Goal: Information Seeking & Learning: Check status

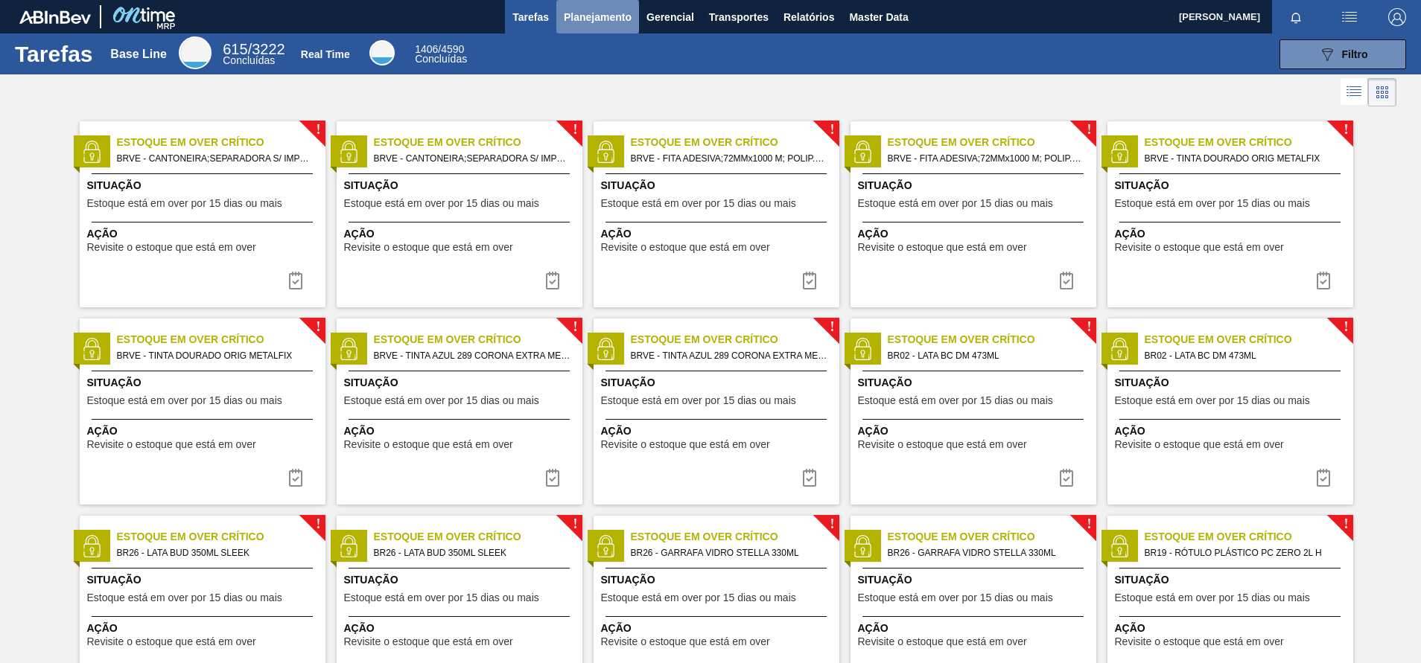
click at [584, 17] on span "Planejamento" at bounding box center [598, 17] width 68 height 18
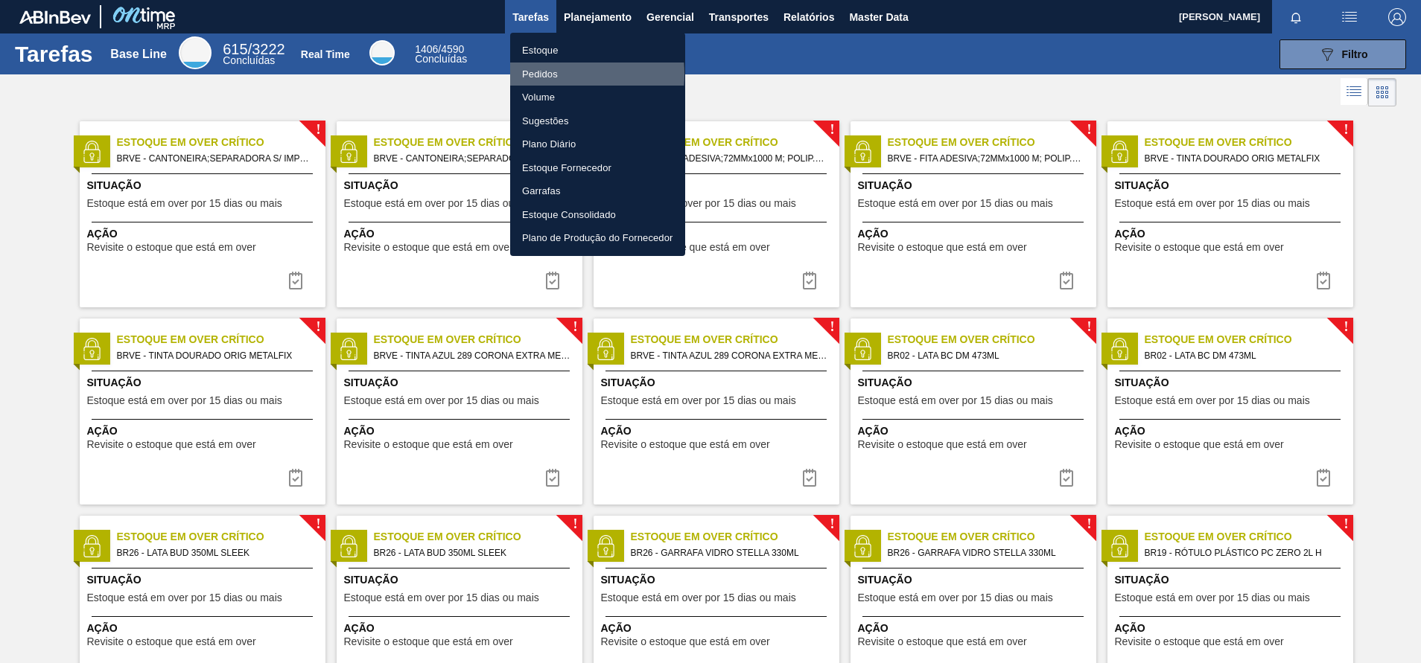
click at [538, 74] on li "Pedidos" at bounding box center [597, 75] width 175 height 24
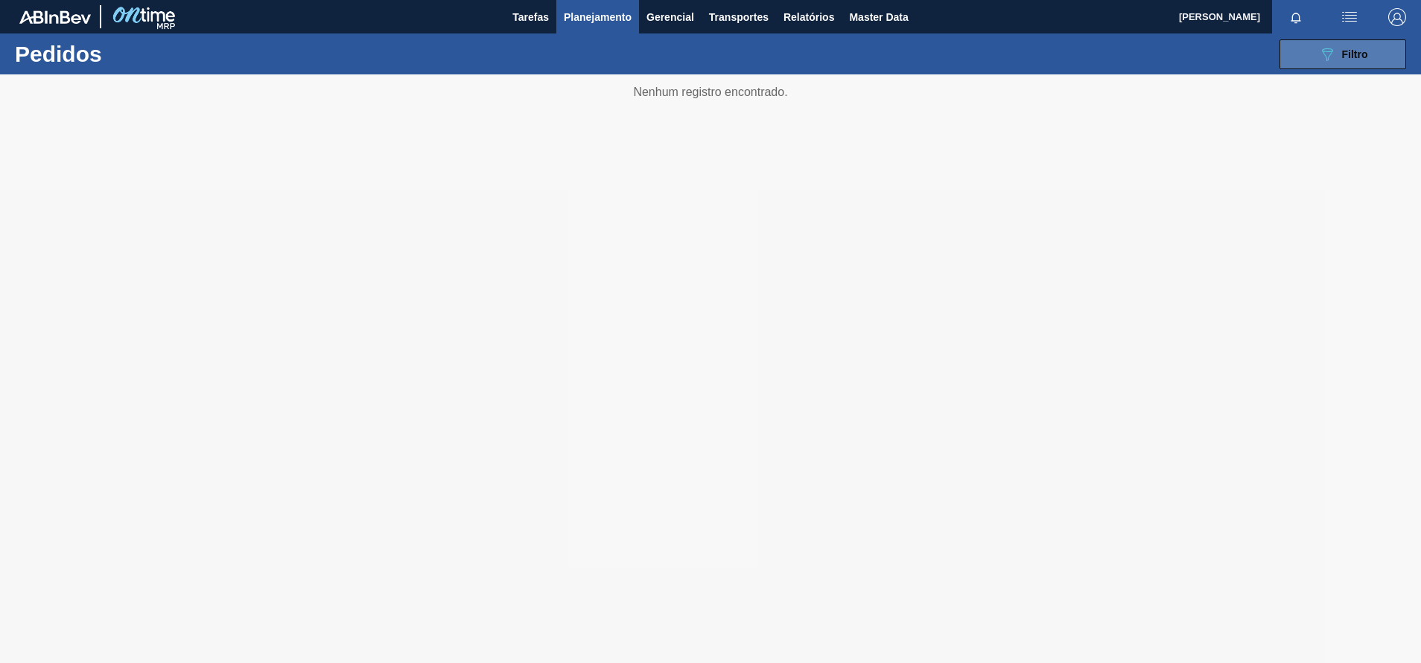
click at [1355, 57] on span "Filtro" at bounding box center [1355, 54] width 26 height 12
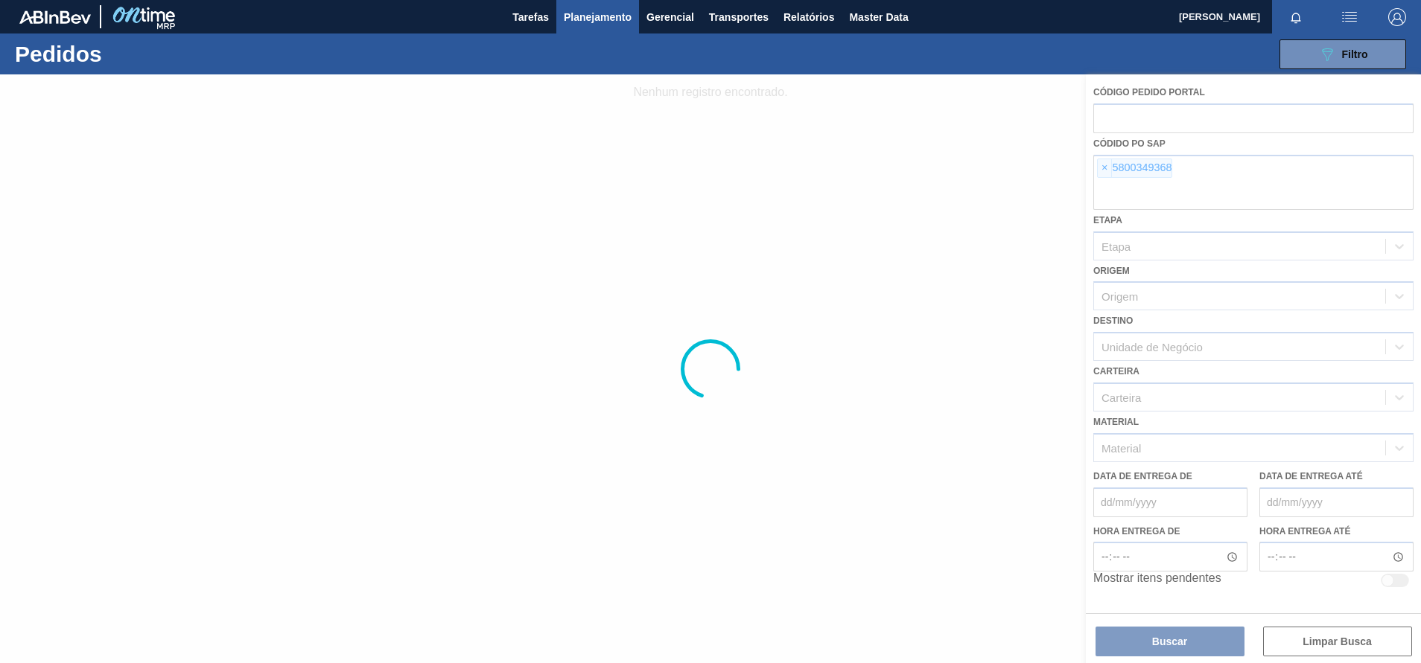
click at [1178, 187] on div at bounding box center [710, 368] width 1421 height 589
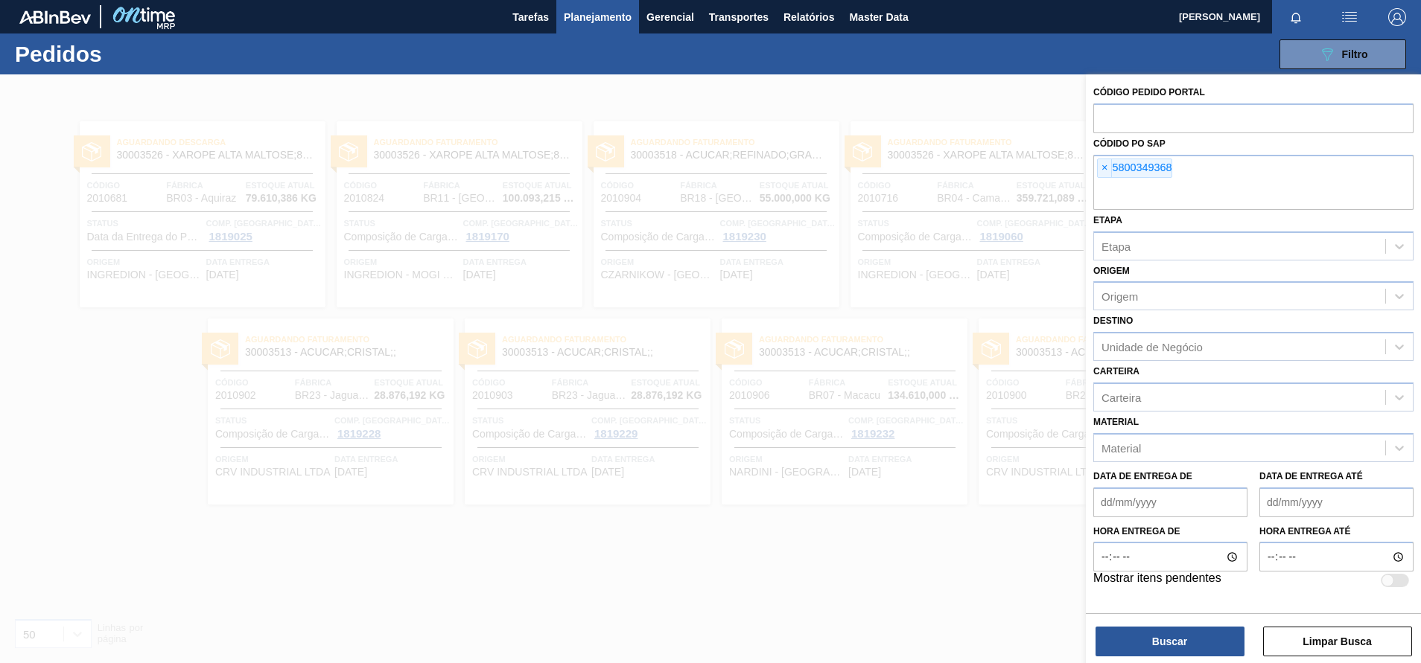
click at [1102, 170] on span "×" at bounding box center [1105, 168] width 14 height 18
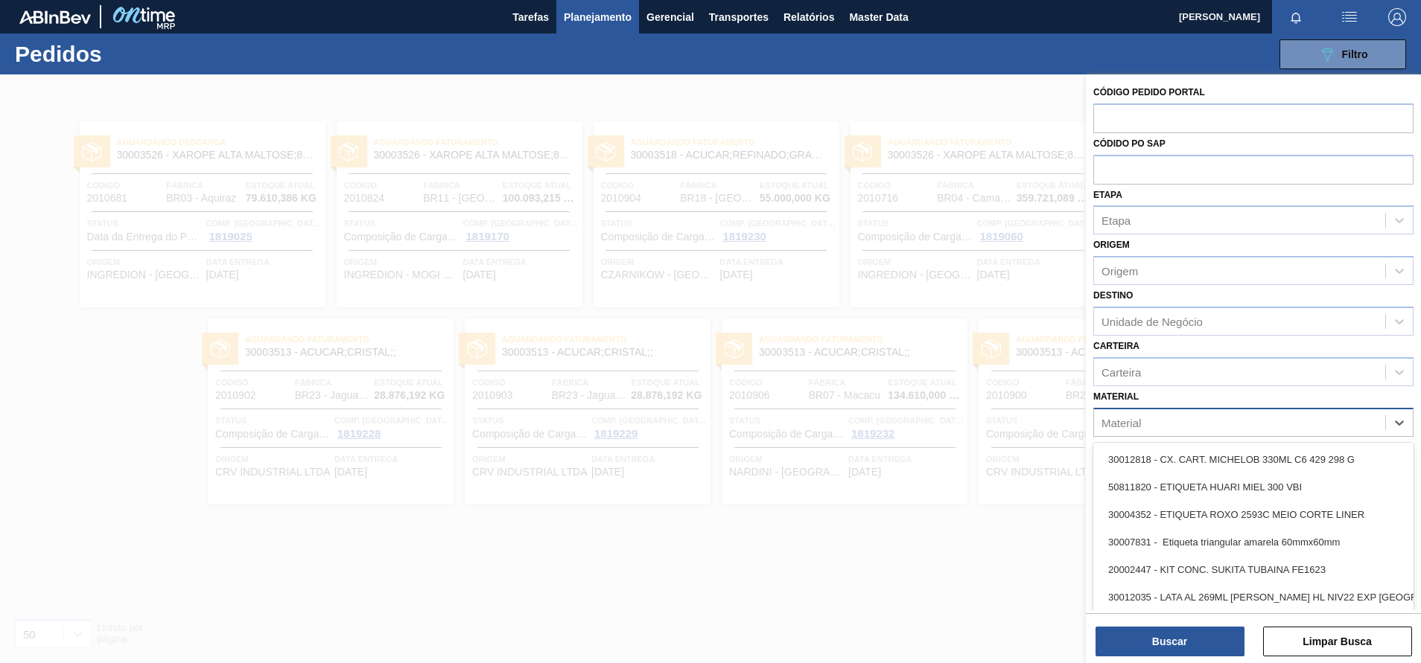
click at [1136, 434] on div "Material" at bounding box center [1253, 422] width 320 height 29
paste input "30034471 - (SAP Legado: 50851262) - ROT PLAST 2L AH SUKITA TUBAINA NIV25"
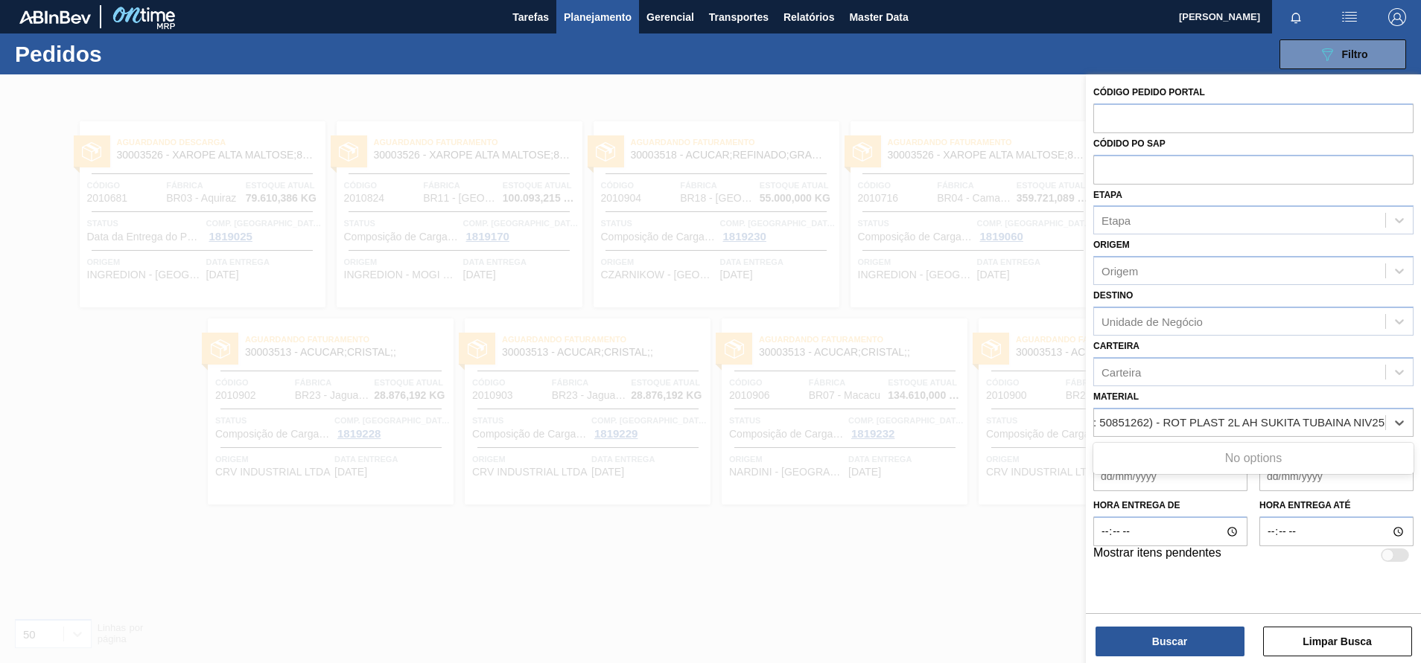
drag, startPoint x: 1154, startPoint y: 425, endPoint x: 1424, endPoint y: 453, distance: 271.7
click at [1420, 0] on html "Tarefas Planejamento Gerencial Transportes Relatórios Master Data [PERSON_NAME]…" at bounding box center [710, 0] width 1421 height 0
type input "3003447"
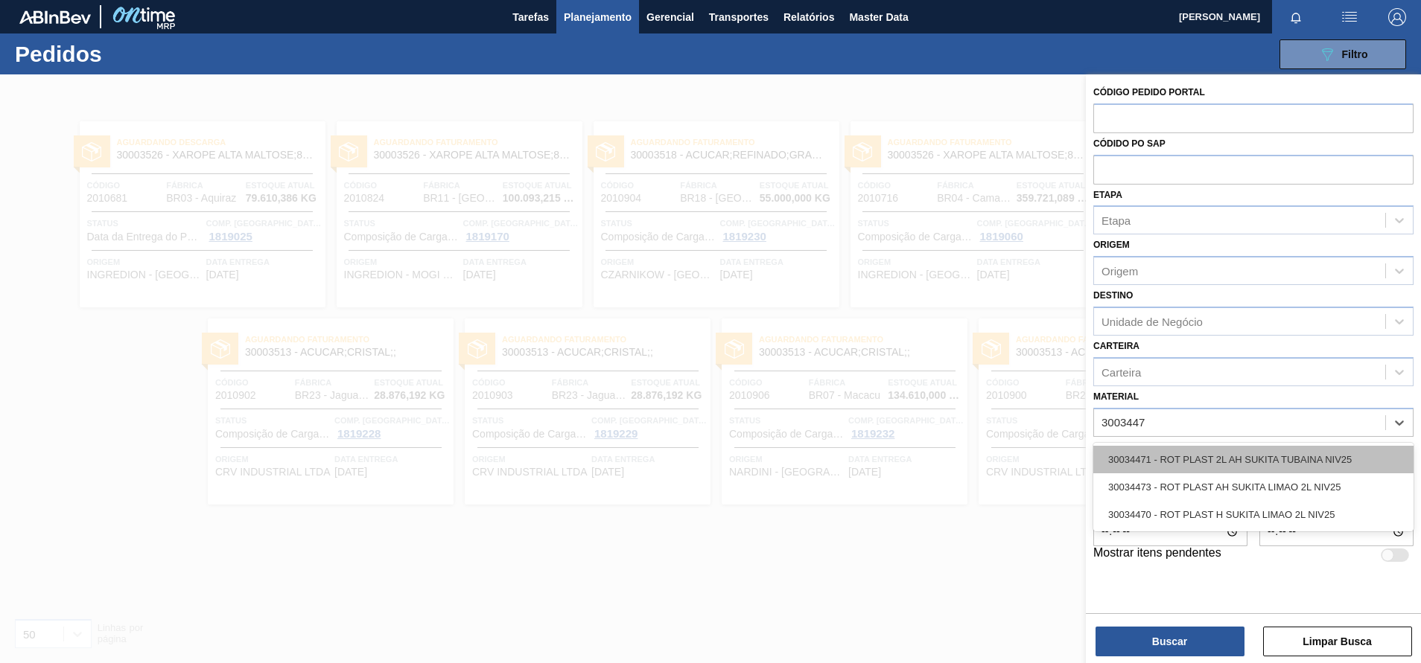
click at [1266, 463] on div "30034471 - ROT PLAST 2L AH SUKITA TUBAINA NIV25" at bounding box center [1253, 460] width 320 height 28
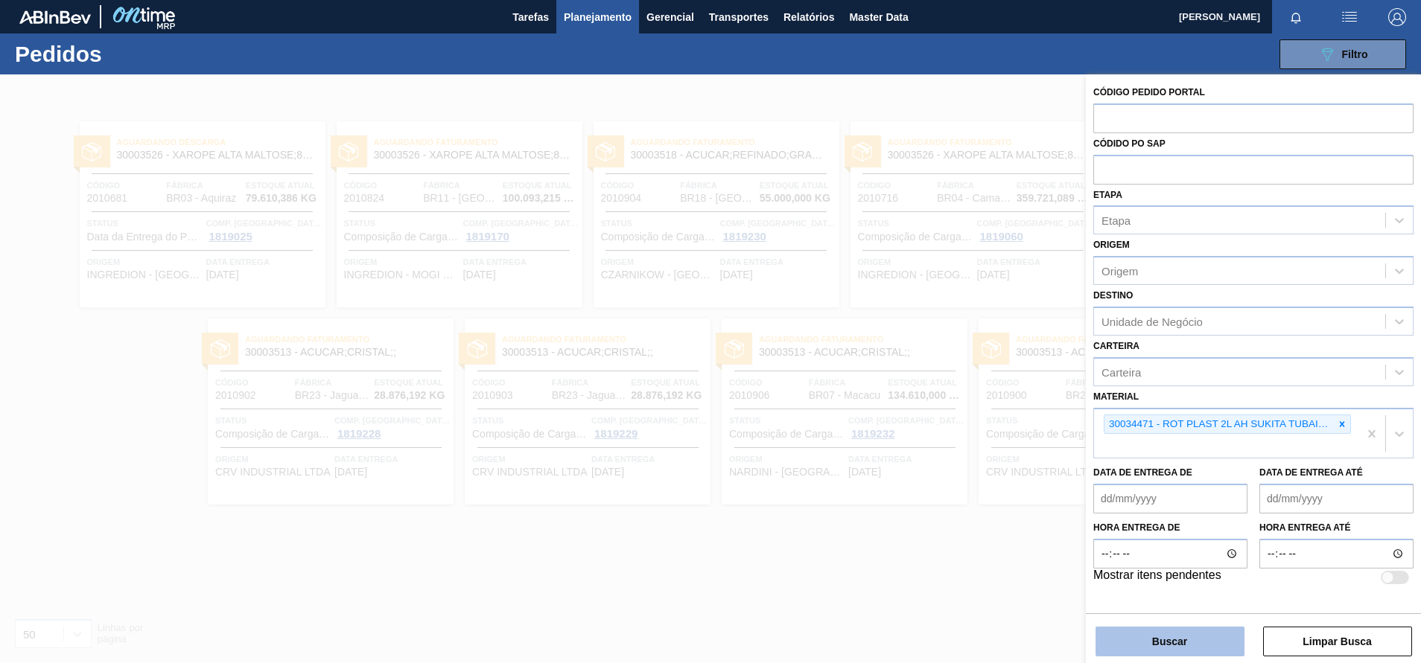
click at [1174, 646] on button "Buscar" at bounding box center [1169, 642] width 149 height 30
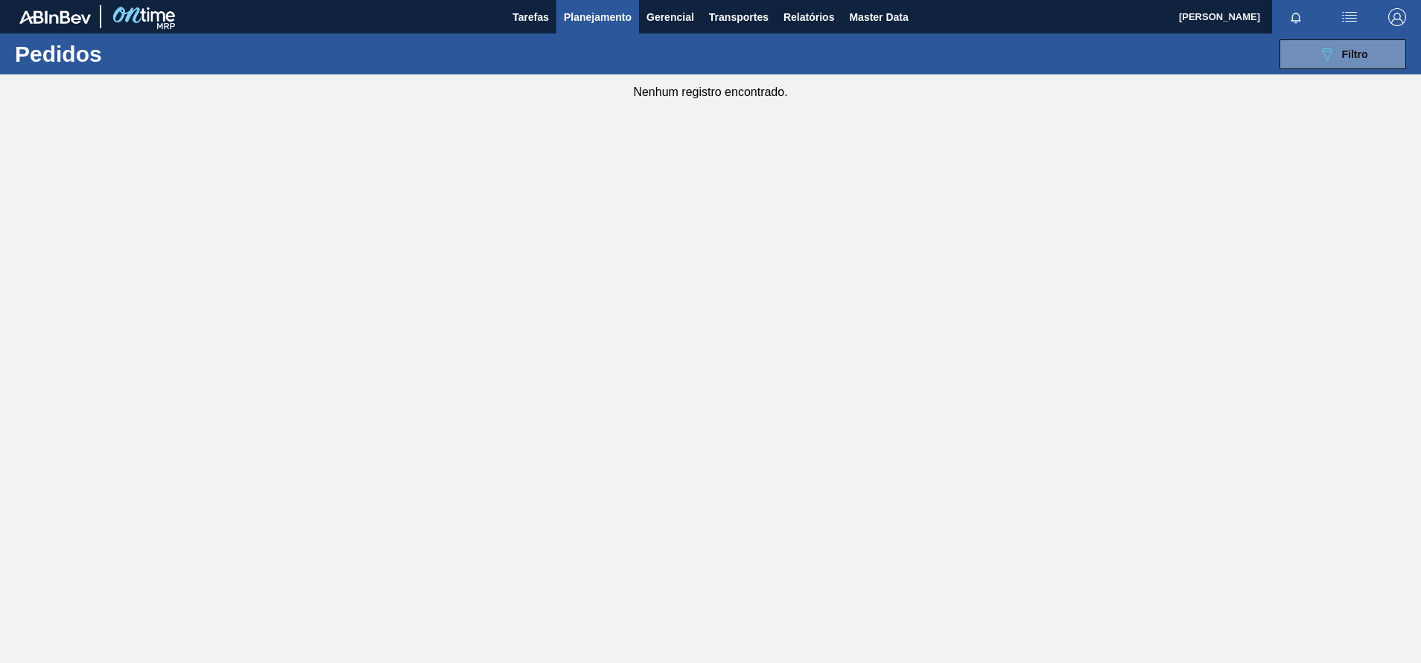
click at [1349, 71] on div "089F7B8B-B2A5-4AFE-B5C0-19BA573D28AC Filtro Código Pedido Portal Códido PO SAP …" at bounding box center [826, 54] width 1176 height 45
click at [1375, 64] on button "089F7B8B-B2A5-4AFE-B5C0-19BA573D28AC Filtro" at bounding box center [1342, 54] width 127 height 30
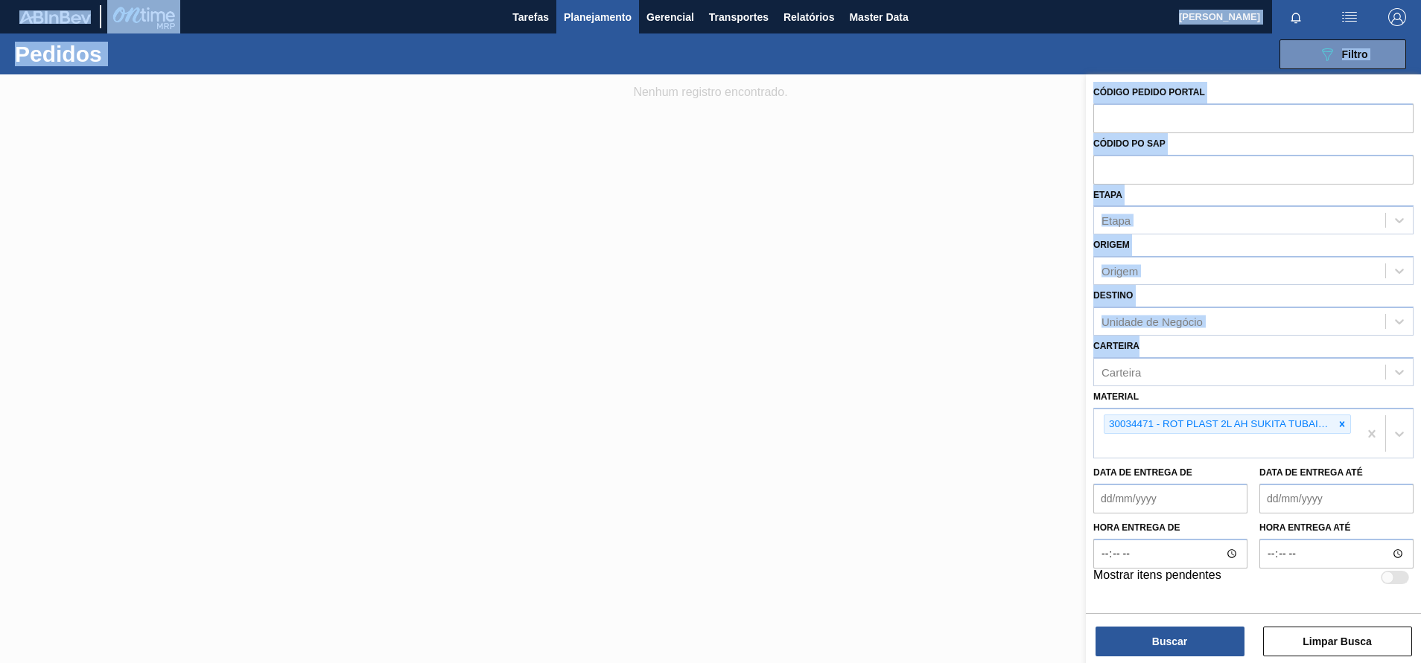
drag, startPoint x: 1419, startPoint y: 342, endPoint x: 1419, endPoint y: 405, distance: 63.3
click at [1420, 0] on html "Tarefas Planejamento Gerencial Transportes Relatórios Master Data [PERSON_NAME]…" at bounding box center [710, 0] width 1421 height 0
click at [618, 16] on span "Planejamento" at bounding box center [598, 17] width 68 height 18
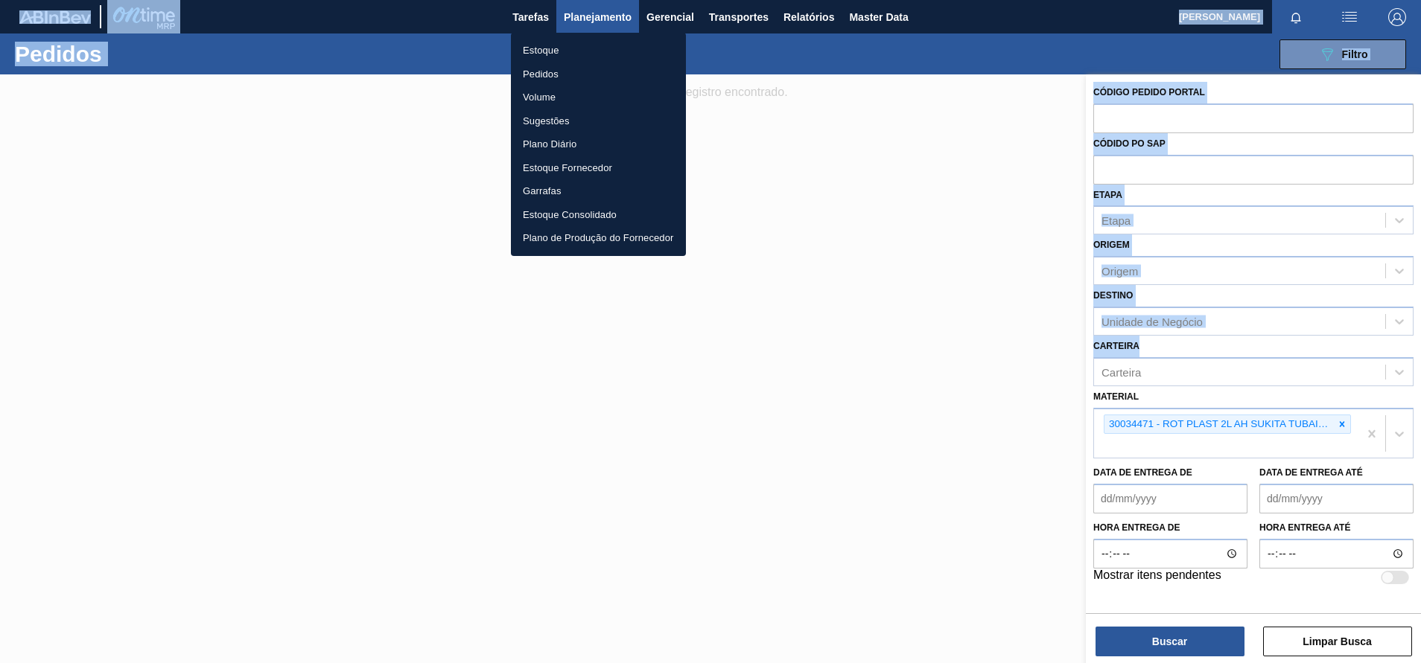
click at [544, 46] on li "Estoque" at bounding box center [598, 51] width 175 height 24
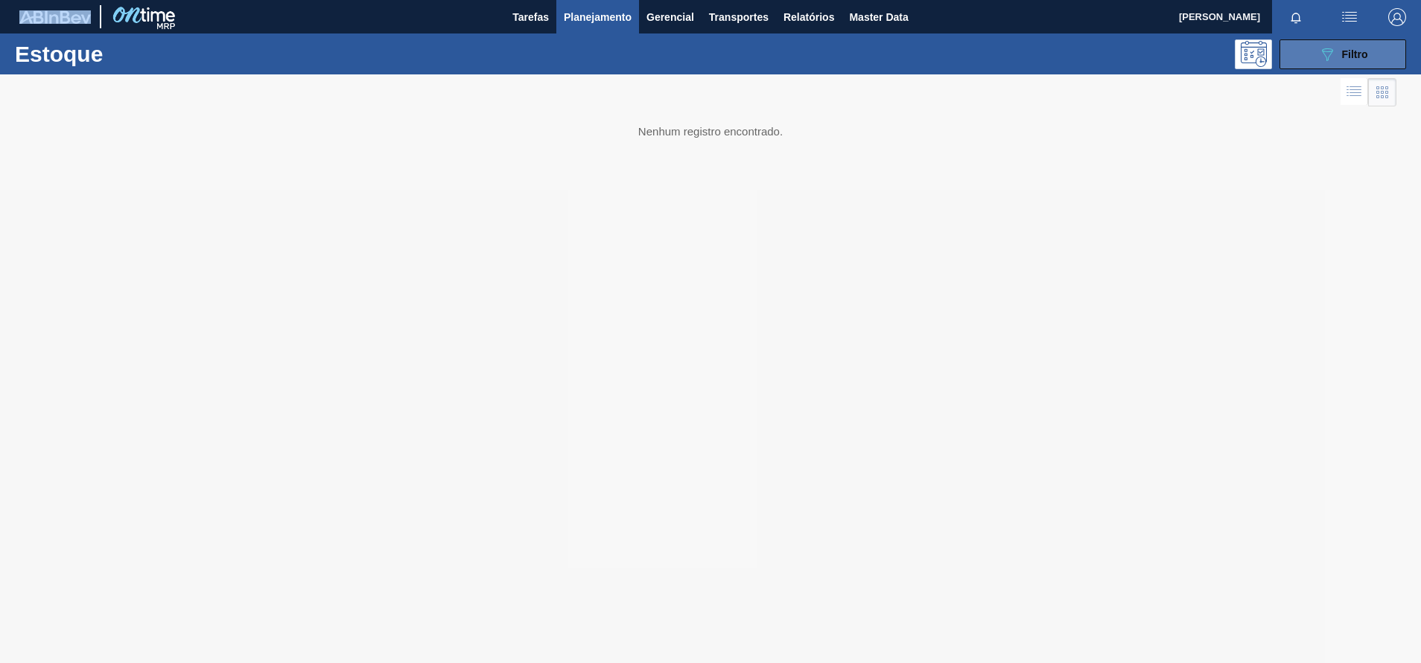
click at [1363, 58] on span "Filtro" at bounding box center [1355, 54] width 26 height 12
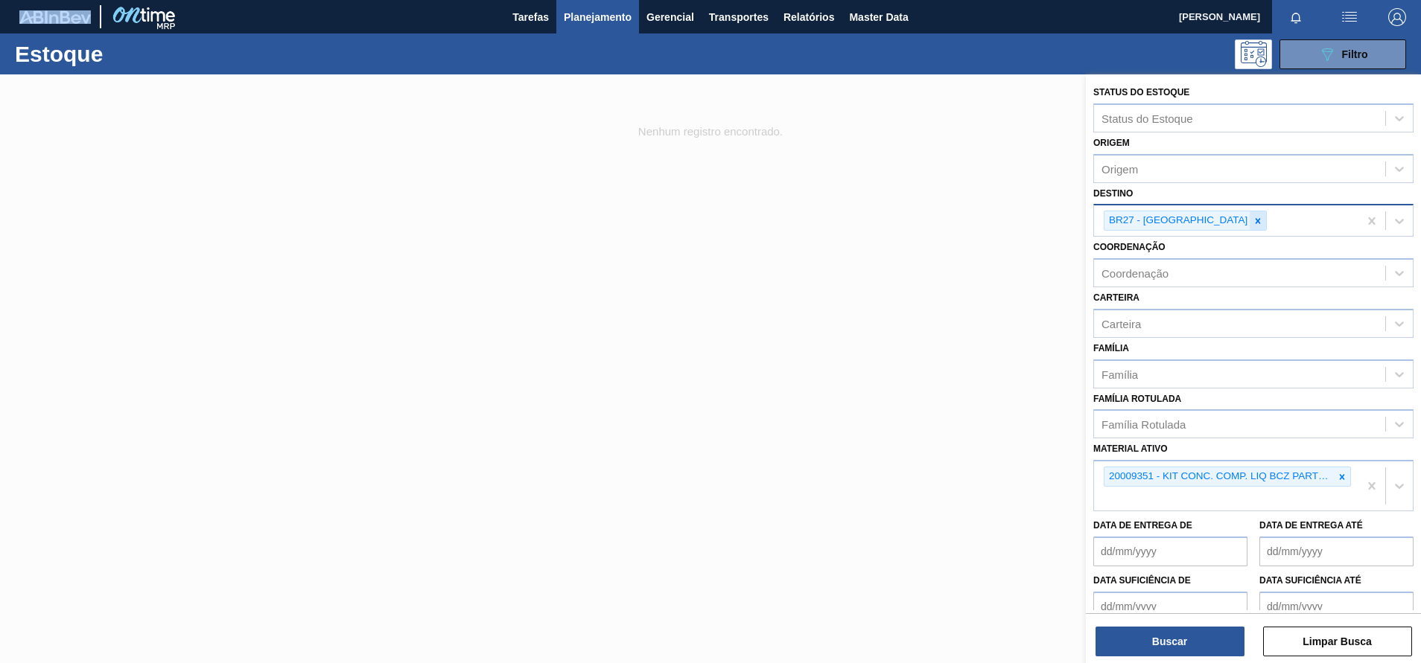
click at [1252, 218] on icon at bounding box center [1257, 221] width 10 height 10
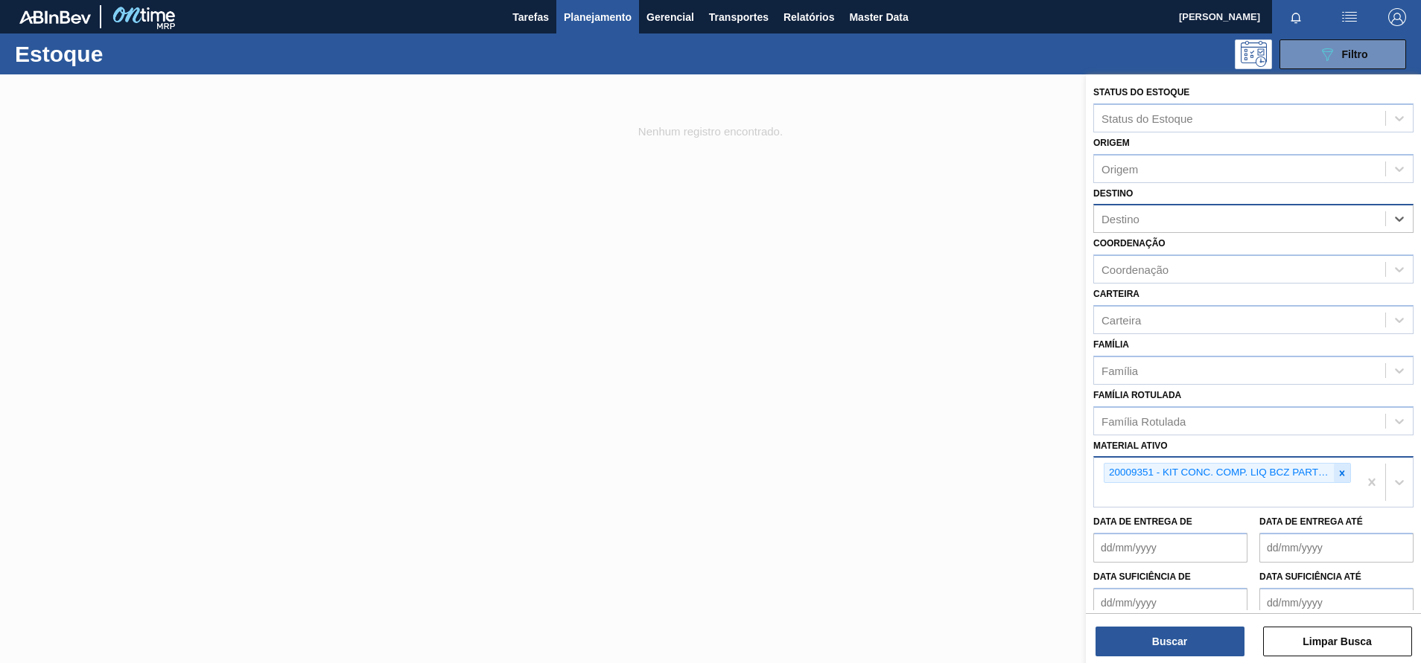
click at [1343, 469] on icon at bounding box center [1342, 473] width 10 height 10
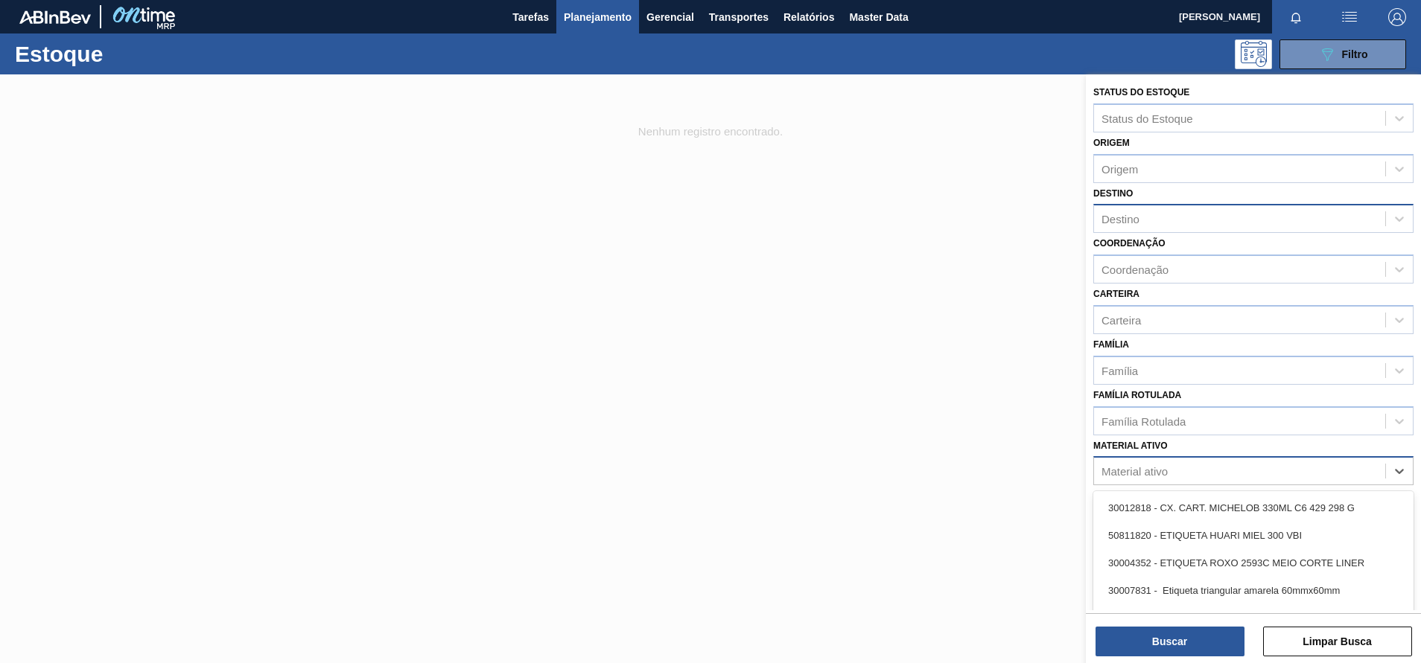
click at [1343, 469] on div "Material ativo" at bounding box center [1239, 472] width 291 height 22
paste ativo "30034471 - (SAP Legado: 50851262) - ROT PLAST 2L AH SUKITA TUBAINA NIV25"
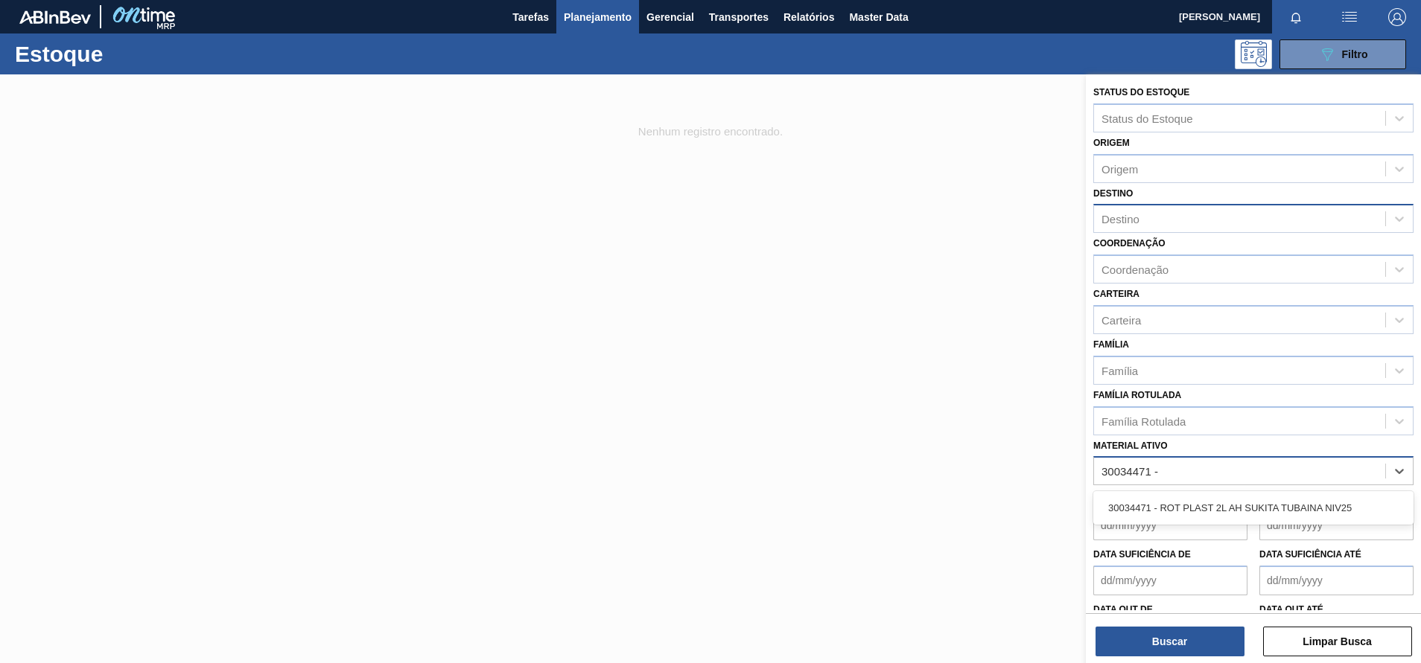
type ativo "30034471"
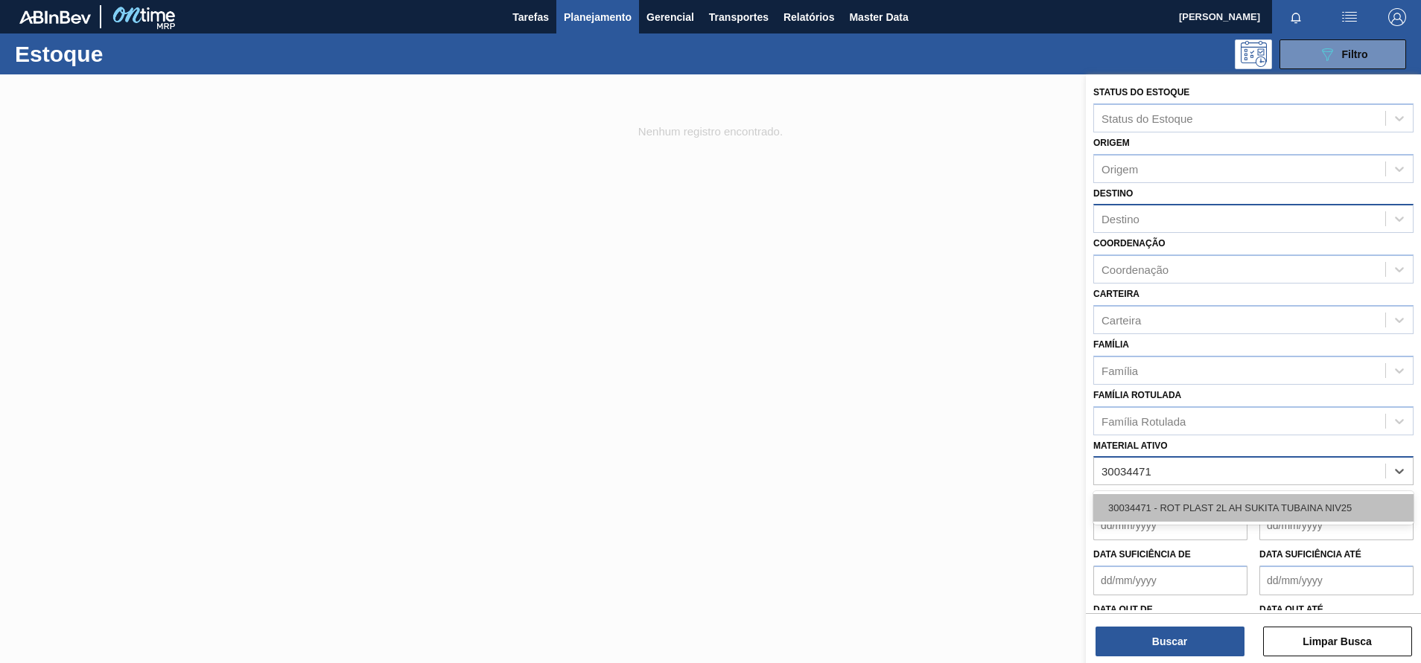
click at [1252, 508] on div "30034471 - ROT PLAST 2L AH SUKITA TUBAINA NIV25" at bounding box center [1253, 508] width 320 height 28
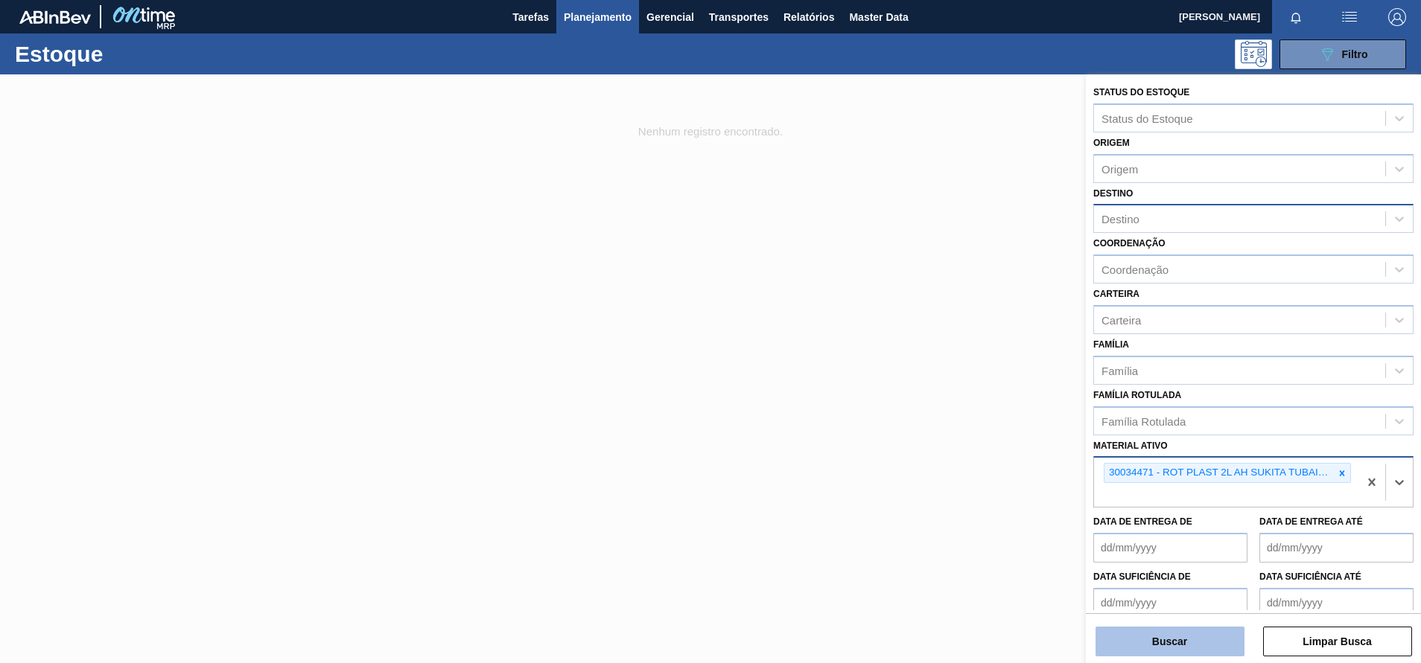
click at [1170, 644] on button "Buscar" at bounding box center [1169, 642] width 149 height 30
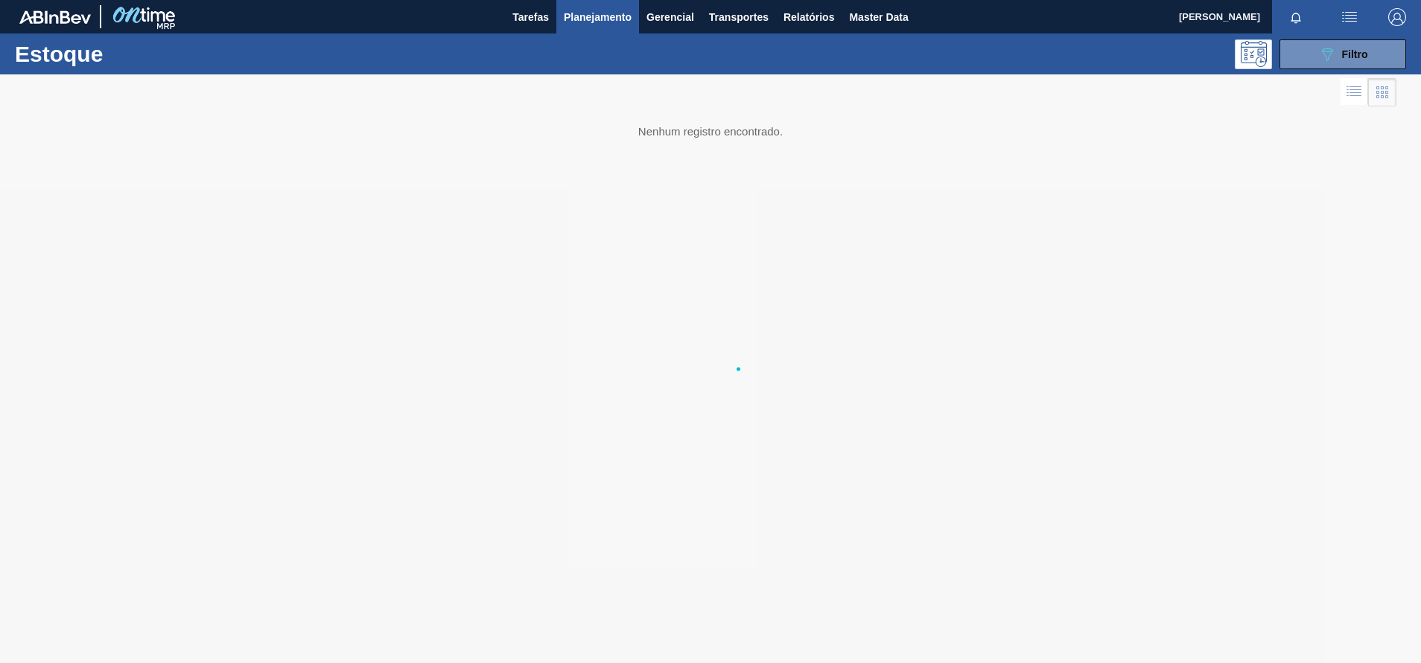
click at [628, 9] on span "Planejamento" at bounding box center [598, 17] width 68 height 18
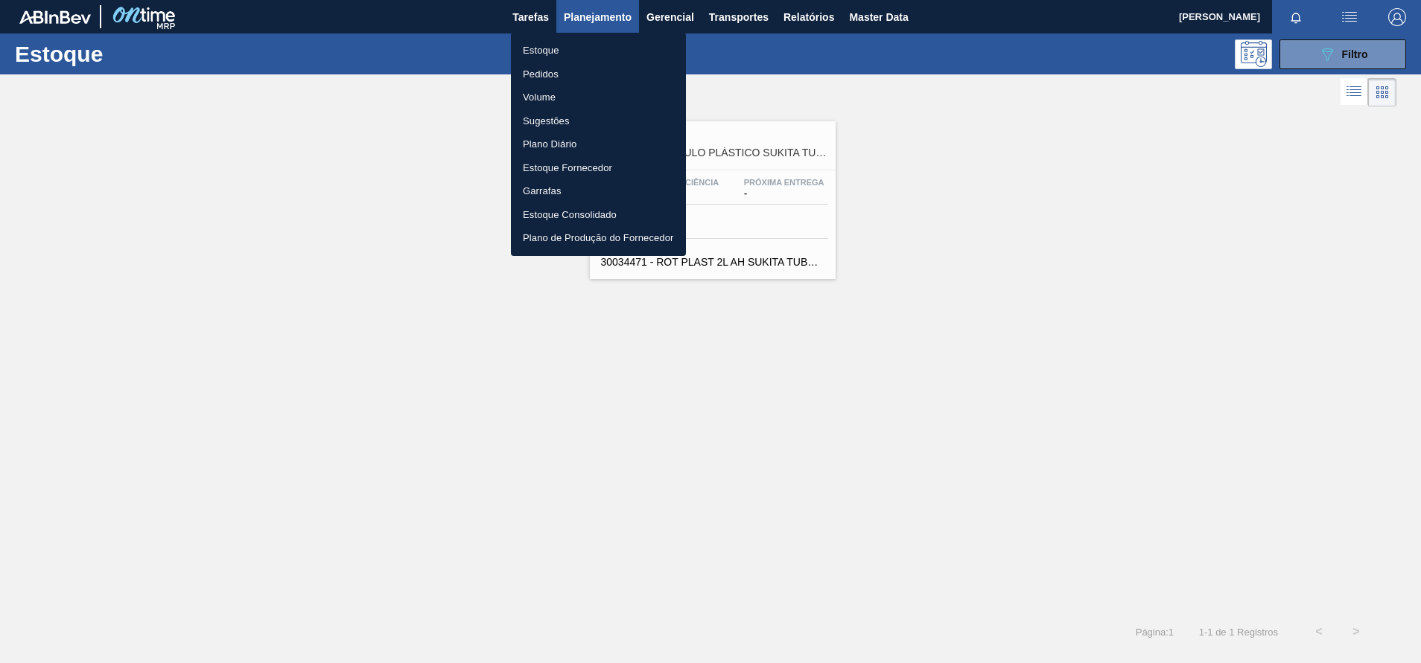
click at [837, 104] on div at bounding box center [710, 331] width 1421 height 663
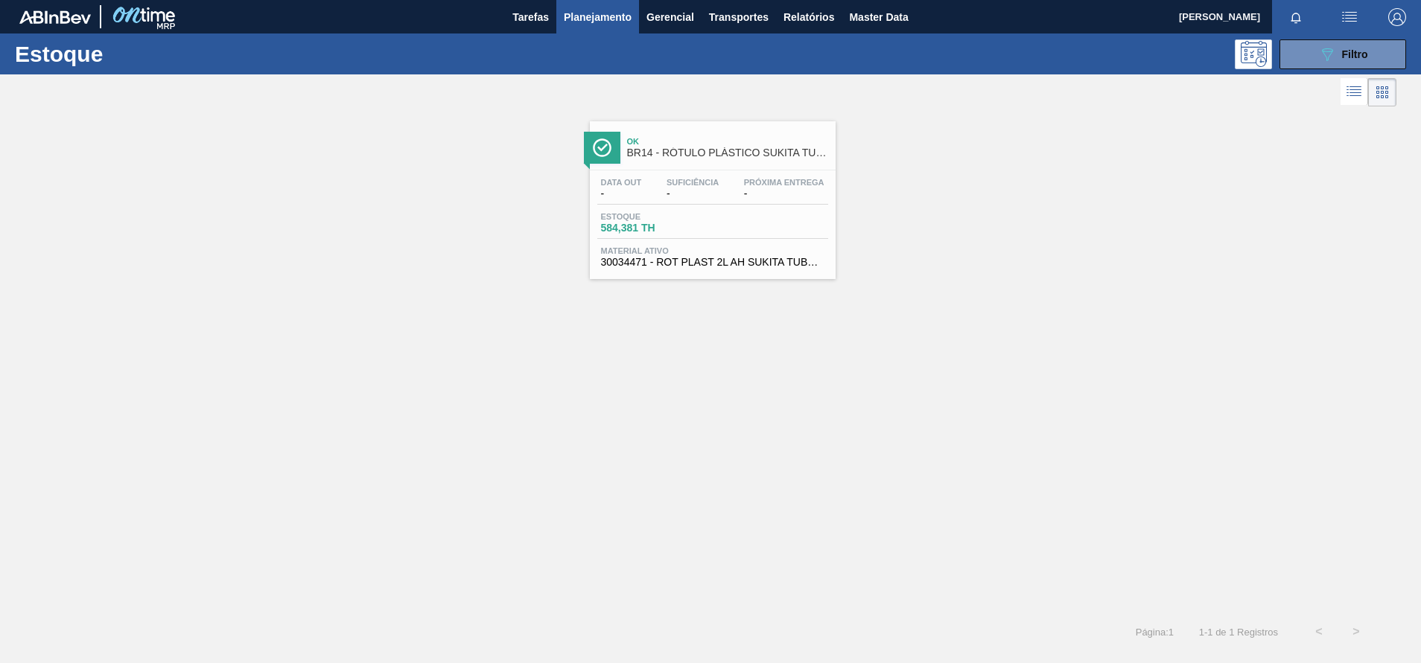
click at [777, 140] on span "Ok" at bounding box center [727, 141] width 201 height 9
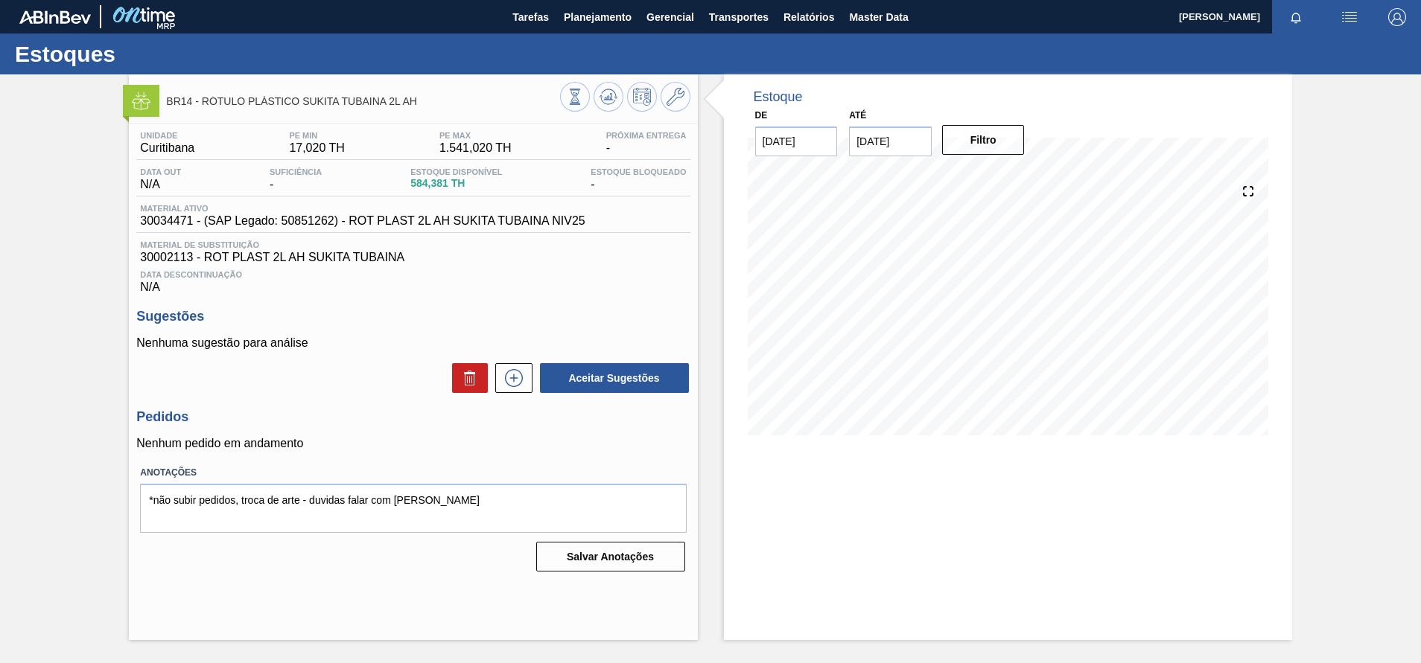
click at [476, 259] on span "30002113 - ROT PLAST 2L AH SUKITA TUBAINA" at bounding box center [413, 257] width 546 height 13
click at [573, 217] on span "30034471 - (SAP Legado: 50851262) - ROT PLAST 2L AH SUKITA TUBAINA NIV25" at bounding box center [362, 220] width 445 height 13
click at [624, 10] on span "Planejamento" at bounding box center [598, 17] width 68 height 18
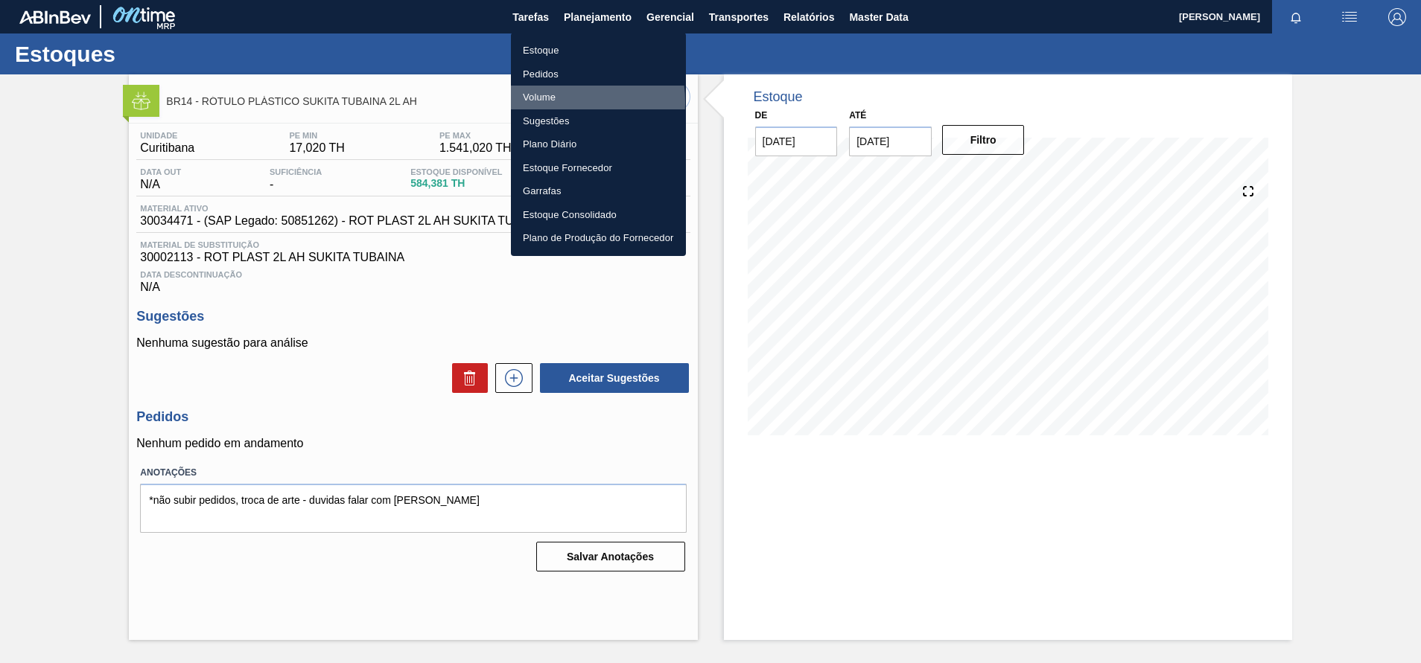
click at [550, 102] on li "Volume" at bounding box center [598, 98] width 175 height 24
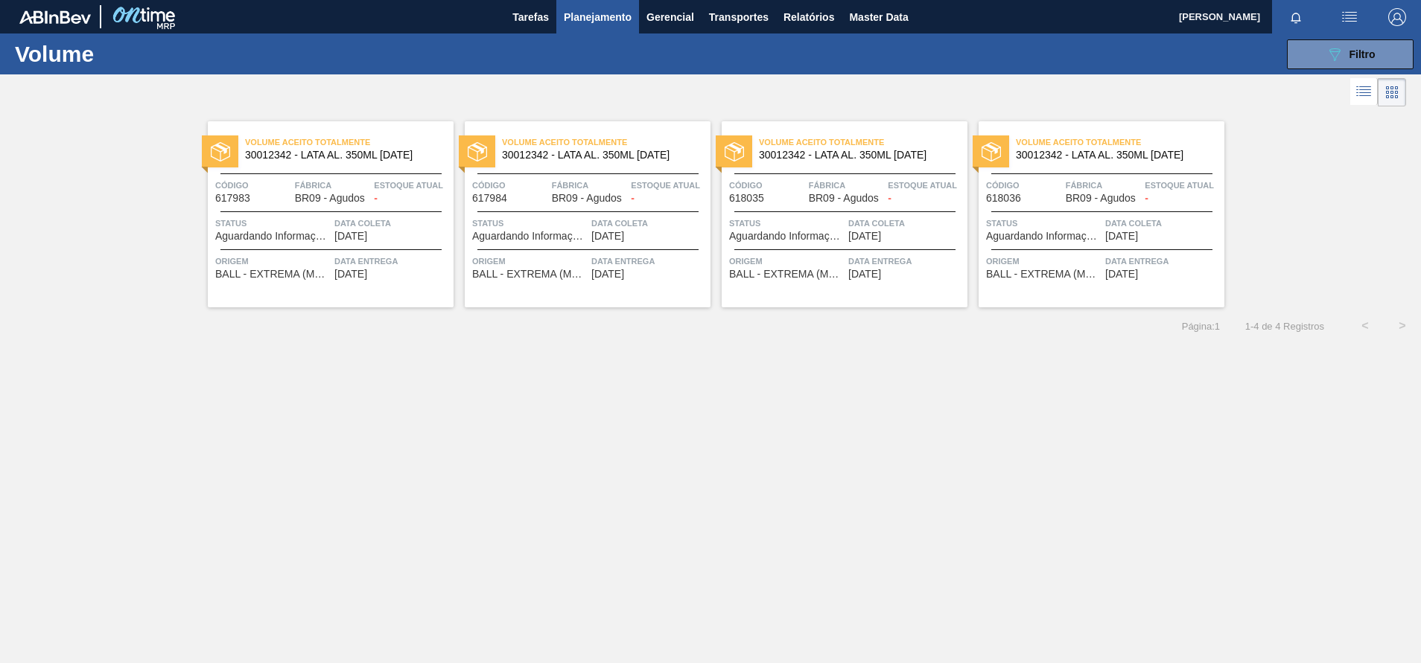
click at [1052, 292] on div "Volume Aceito Totalmente 30012342 - LATA AL. 350ML [DATE] Código 618036 Fábrica…" at bounding box center [1101, 214] width 246 height 186
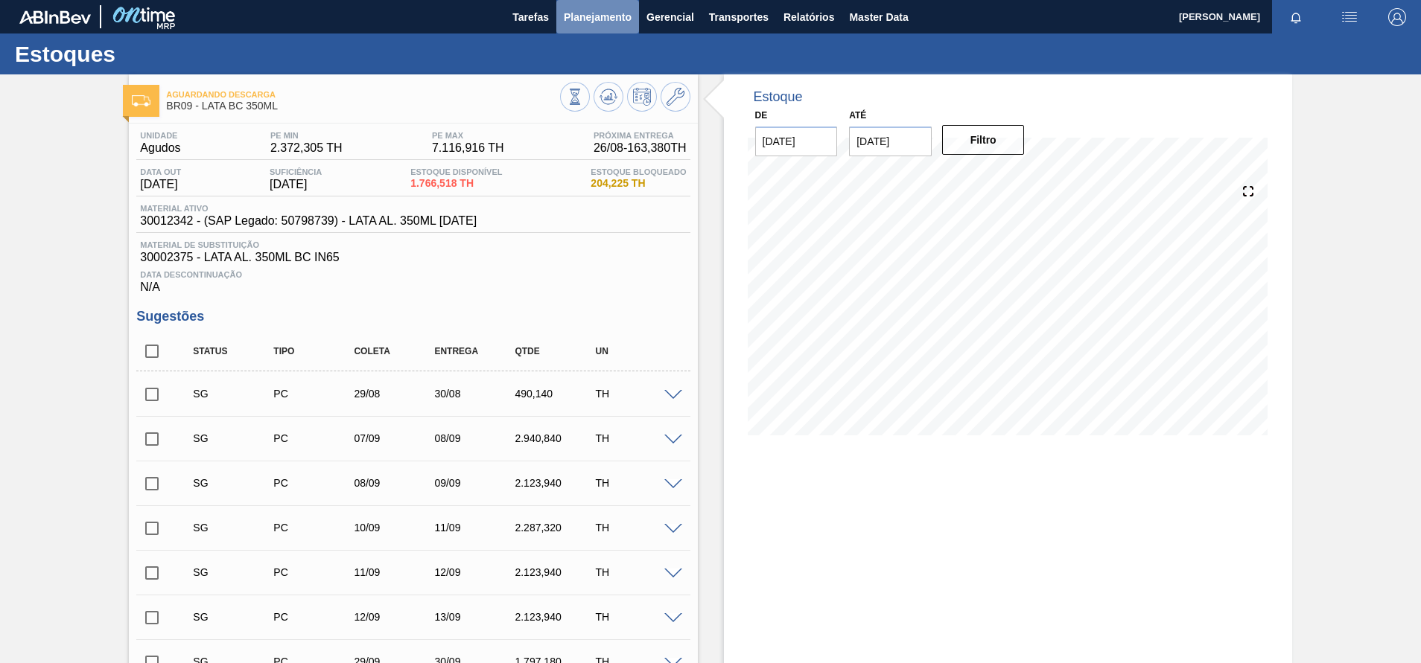
click at [614, 19] on span "Planejamento" at bounding box center [598, 17] width 68 height 18
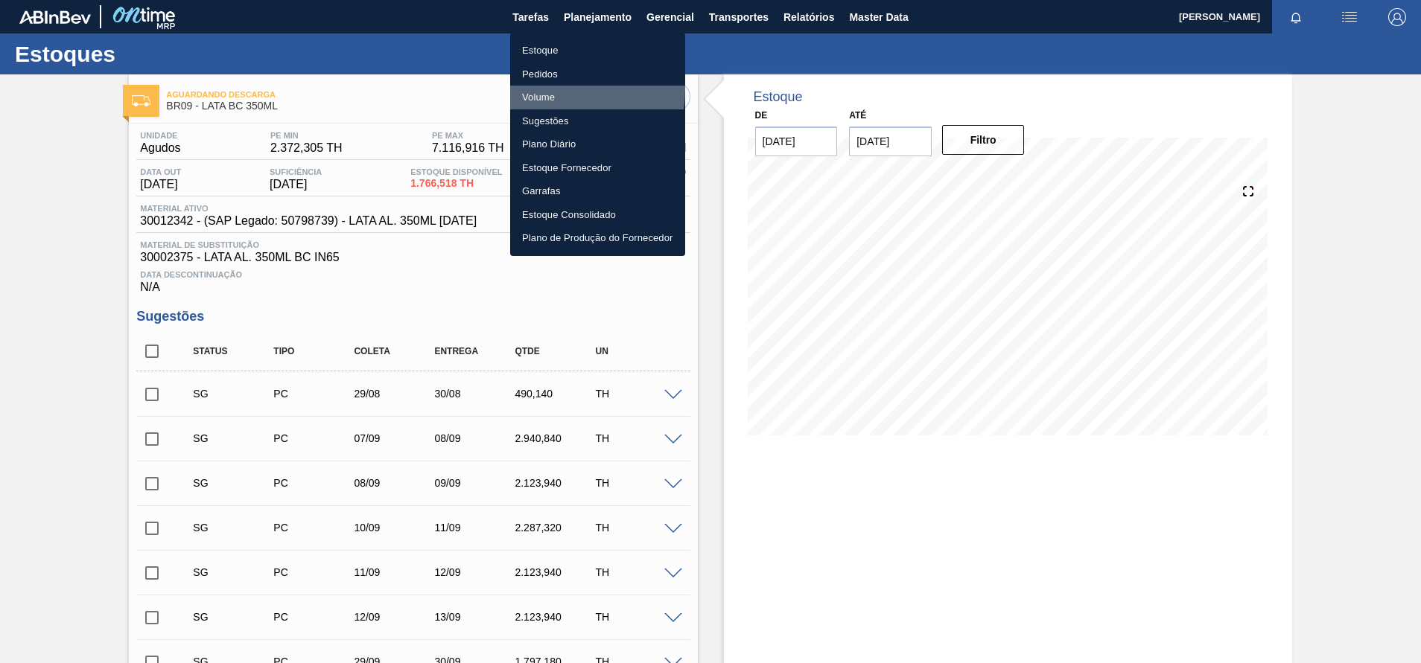
click at [544, 89] on li "Volume" at bounding box center [597, 98] width 175 height 24
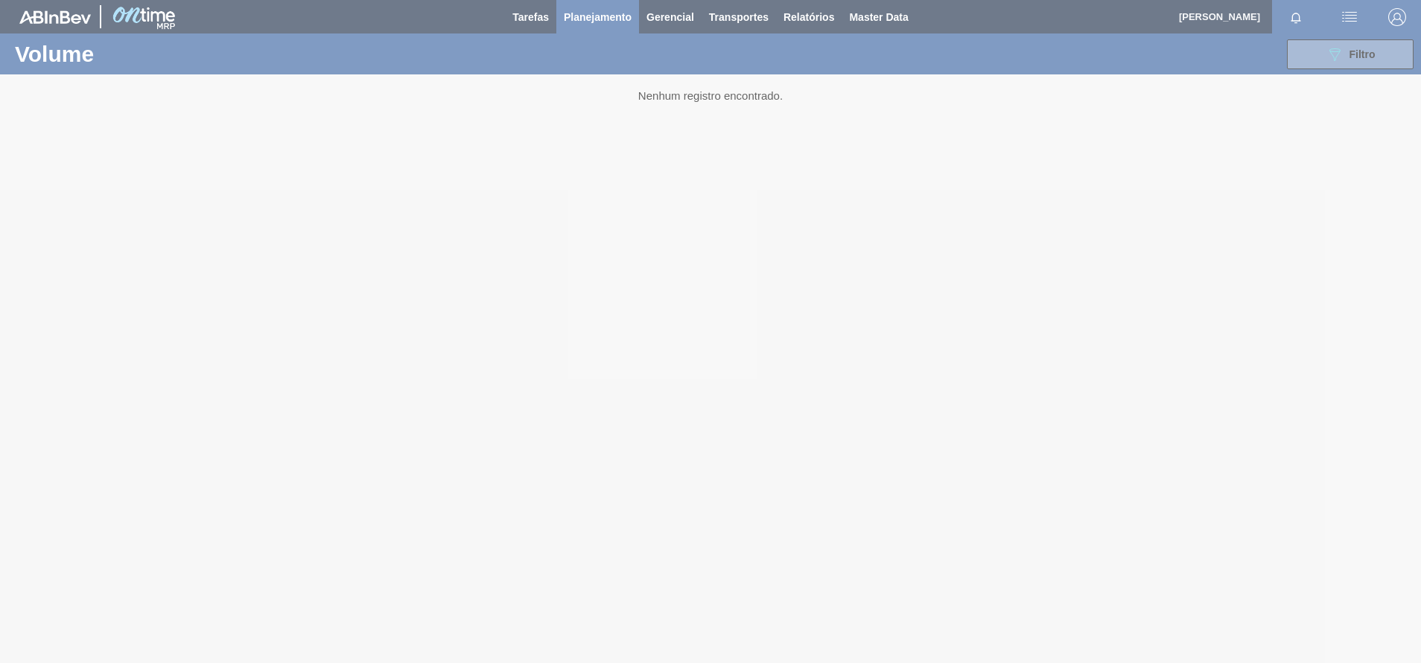
click at [1364, 55] on div at bounding box center [710, 331] width 1421 height 663
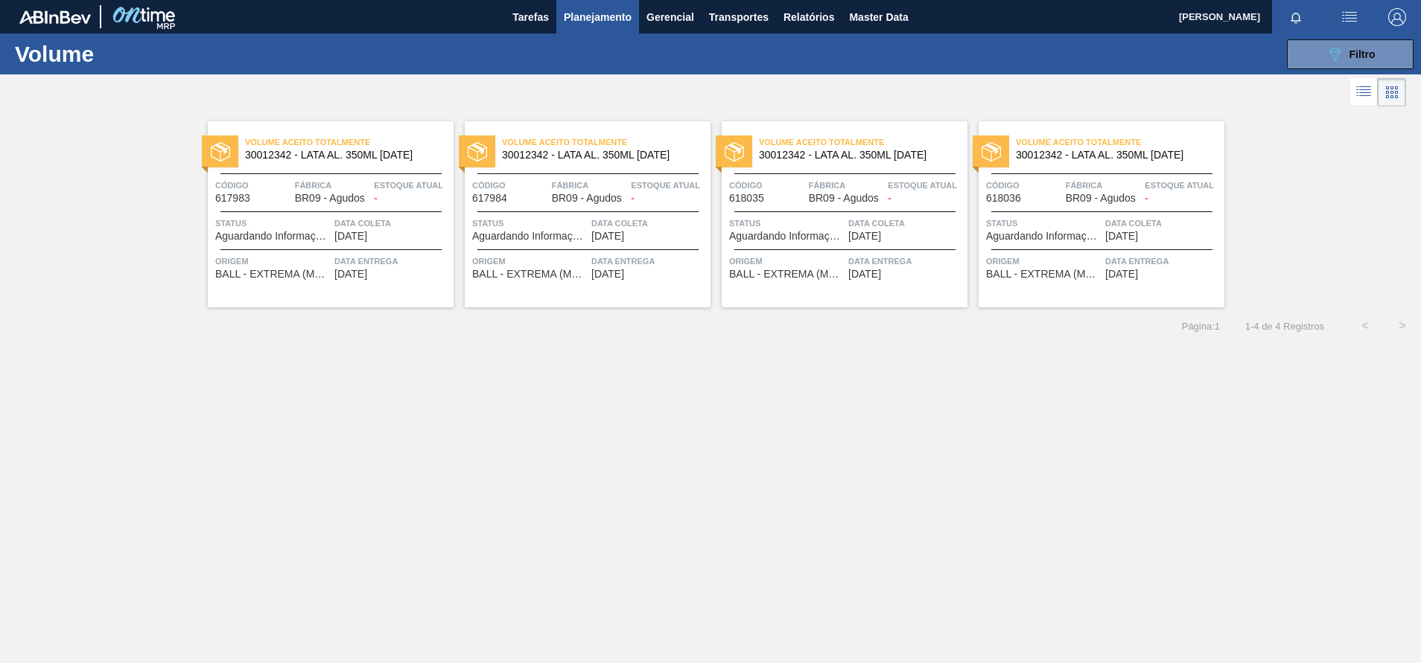
click at [1364, 55] on span "Filtro" at bounding box center [1362, 54] width 26 height 12
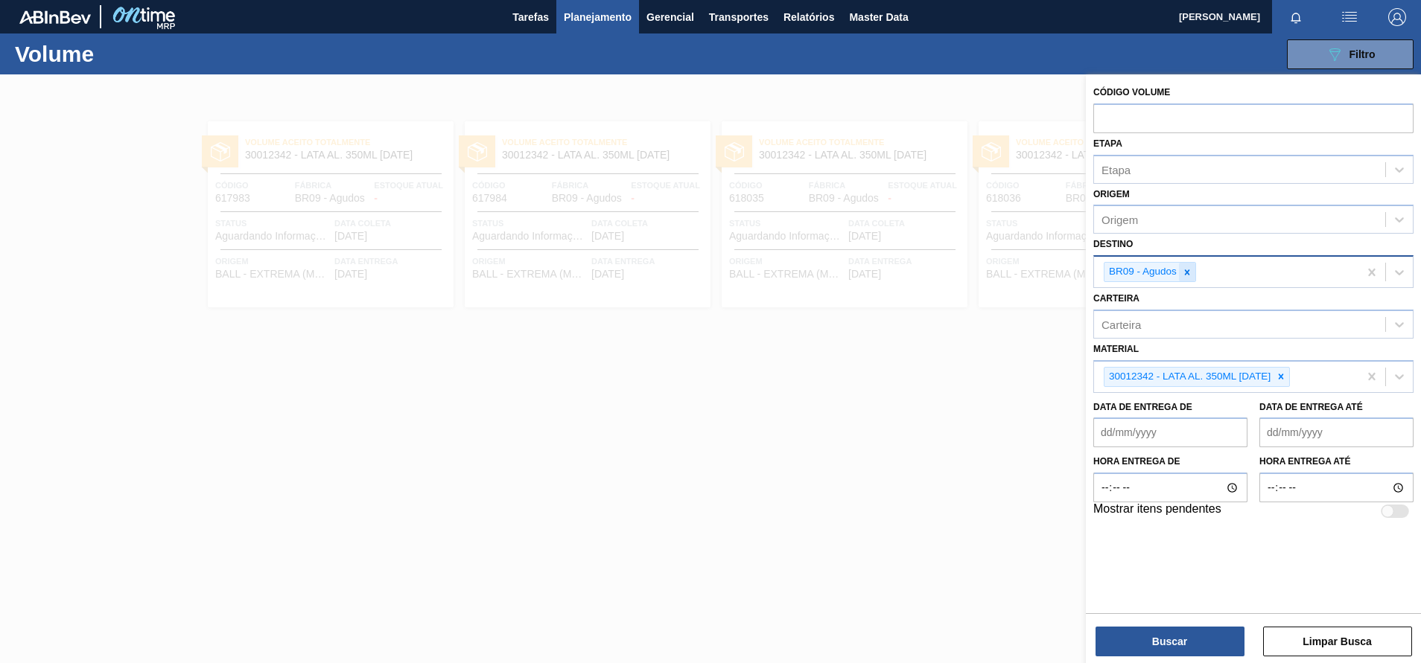
click at [1187, 271] on icon at bounding box center [1187, 272] width 10 height 10
click at [1286, 377] on icon at bounding box center [1281, 373] width 10 height 10
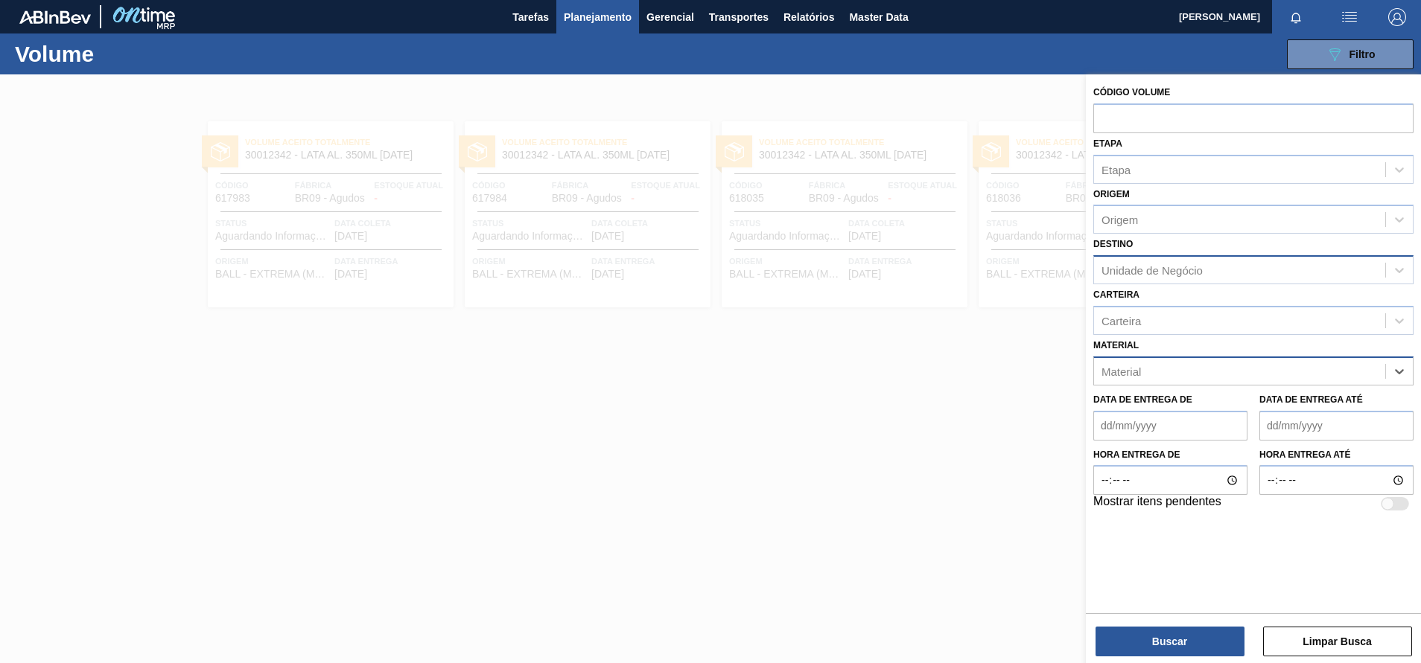
paste input "30034471 - (SAP Legado: 50851262) - ROT PLAST 2L AH SUKITA TUBAINA NIV25"
type input "30034471"
click at [1229, 401] on div "30034471 - ROT PLAST 2L AH SUKITA TUBAINA NIV25" at bounding box center [1253, 409] width 320 height 28
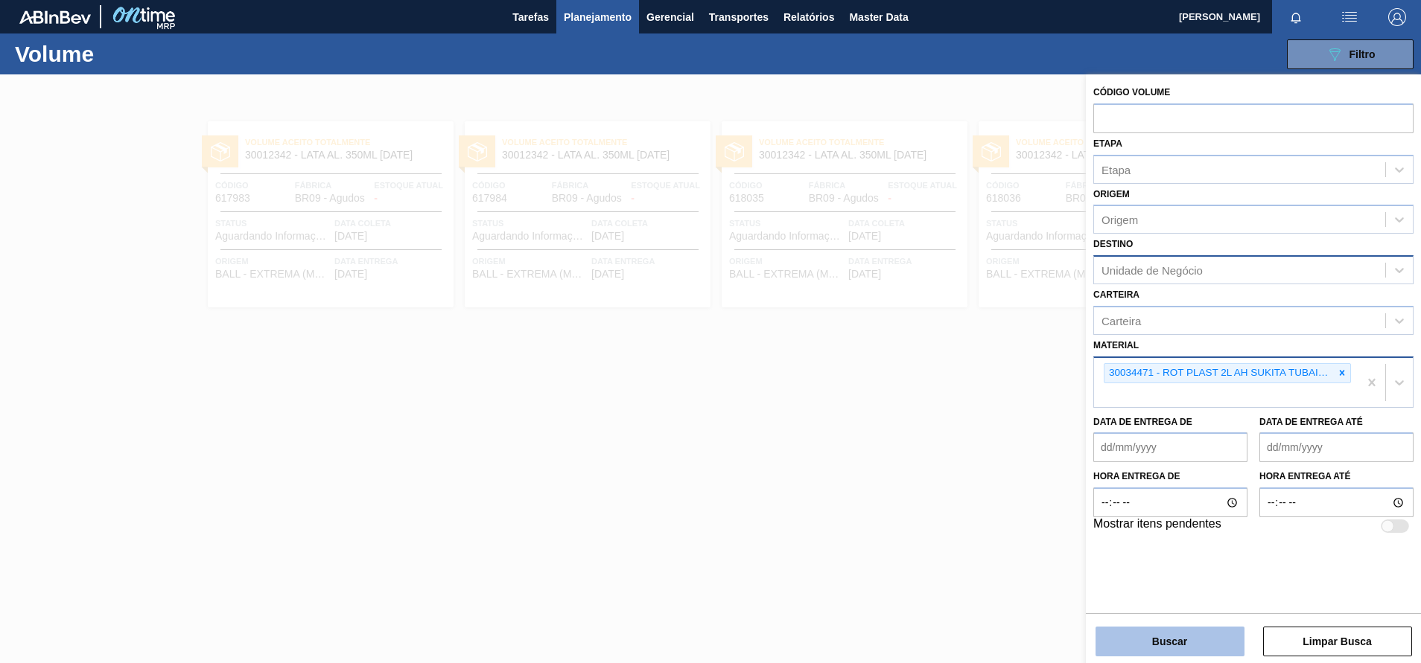
click at [1162, 635] on button "Buscar" at bounding box center [1169, 642] width 149 height 30
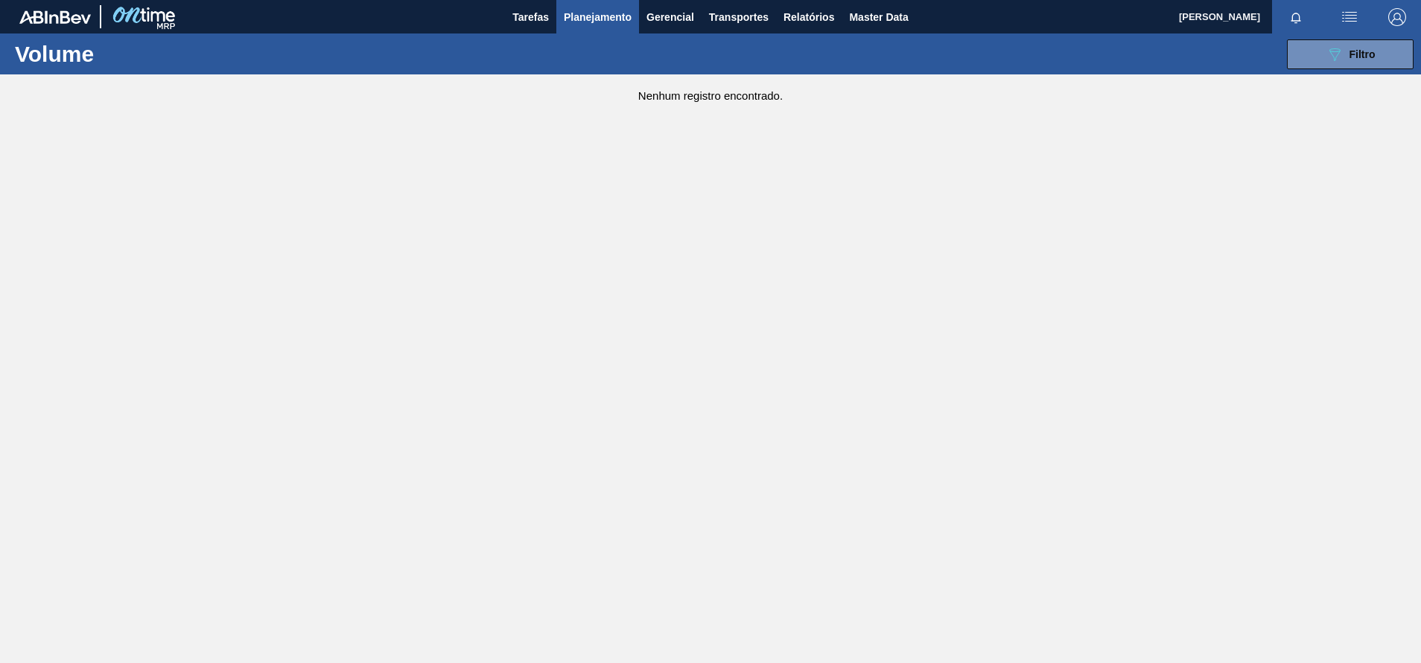
click at [593, 12] on span "Planejamento" at bounding box center [598, 17] width 68 height 18
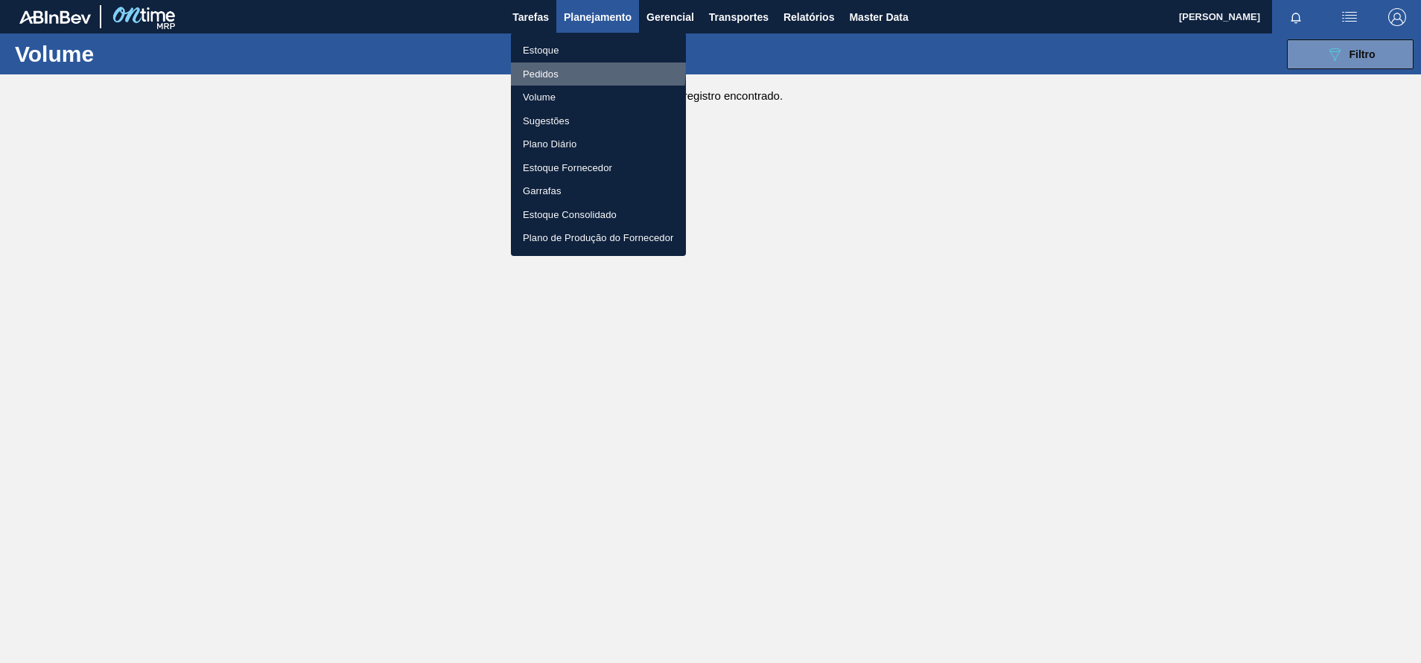
click at [541, 68] on li "Pedidos" at bounding box center [598, 75] width 175 height 24
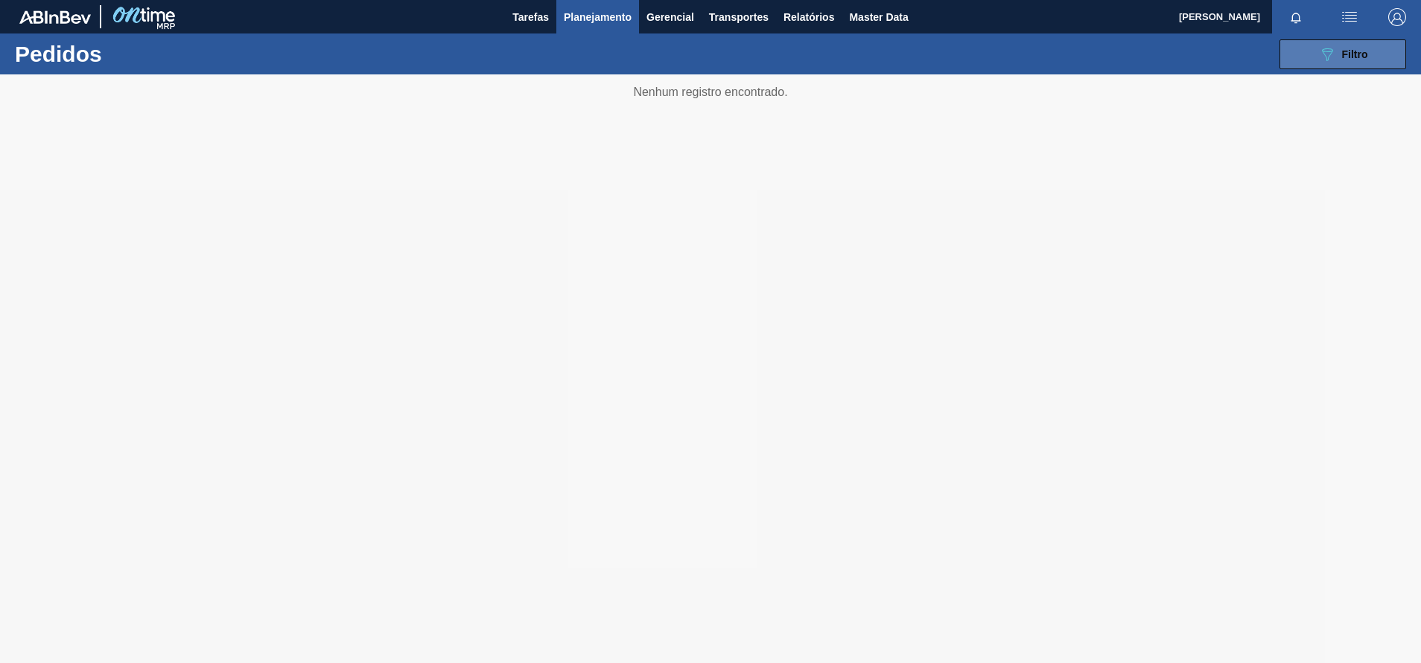
click at [1308, 39] on button "089F7B8B-B2A5-4AFE-B5C0-19BA573D28AC Filtro" at bounding box center [1342, 54] width 127 height 30
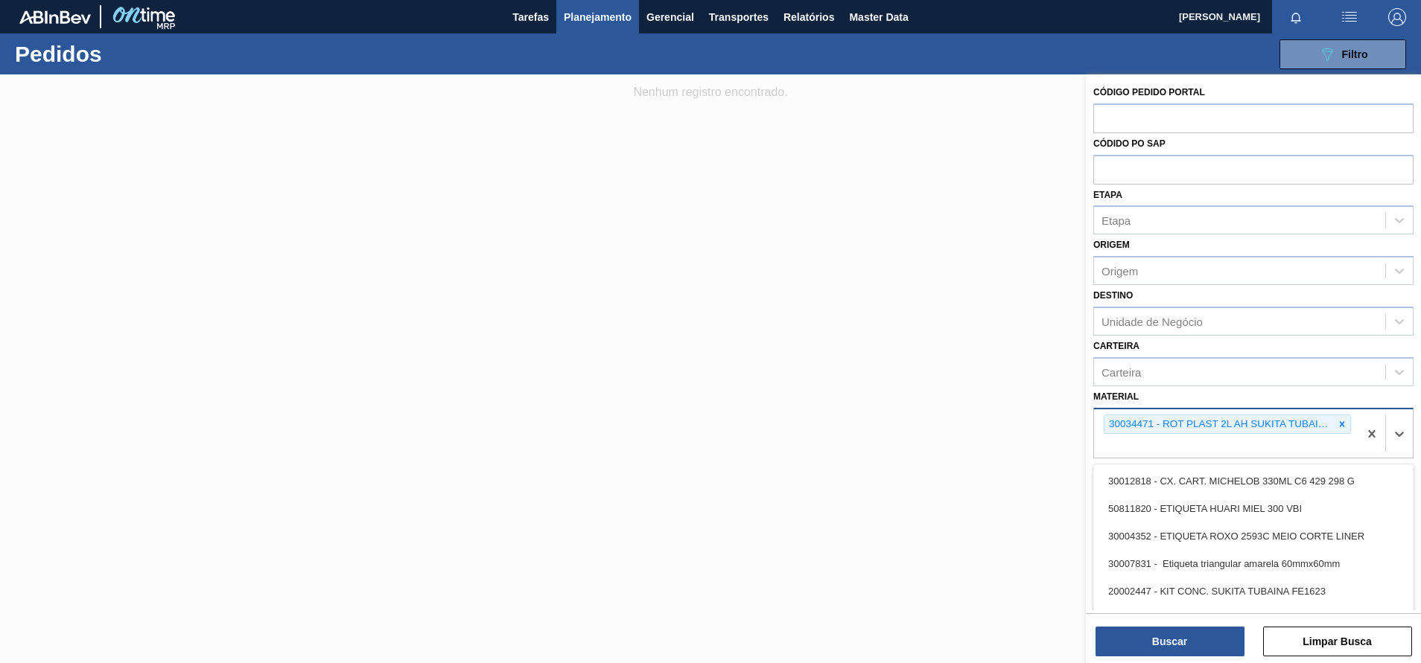
click at [1113, 421] on div "30034471 - ROT PLAST 2L AH SUKITA TUBAINA NIV25" at bounding box center [1218, 425] width 229 height 19
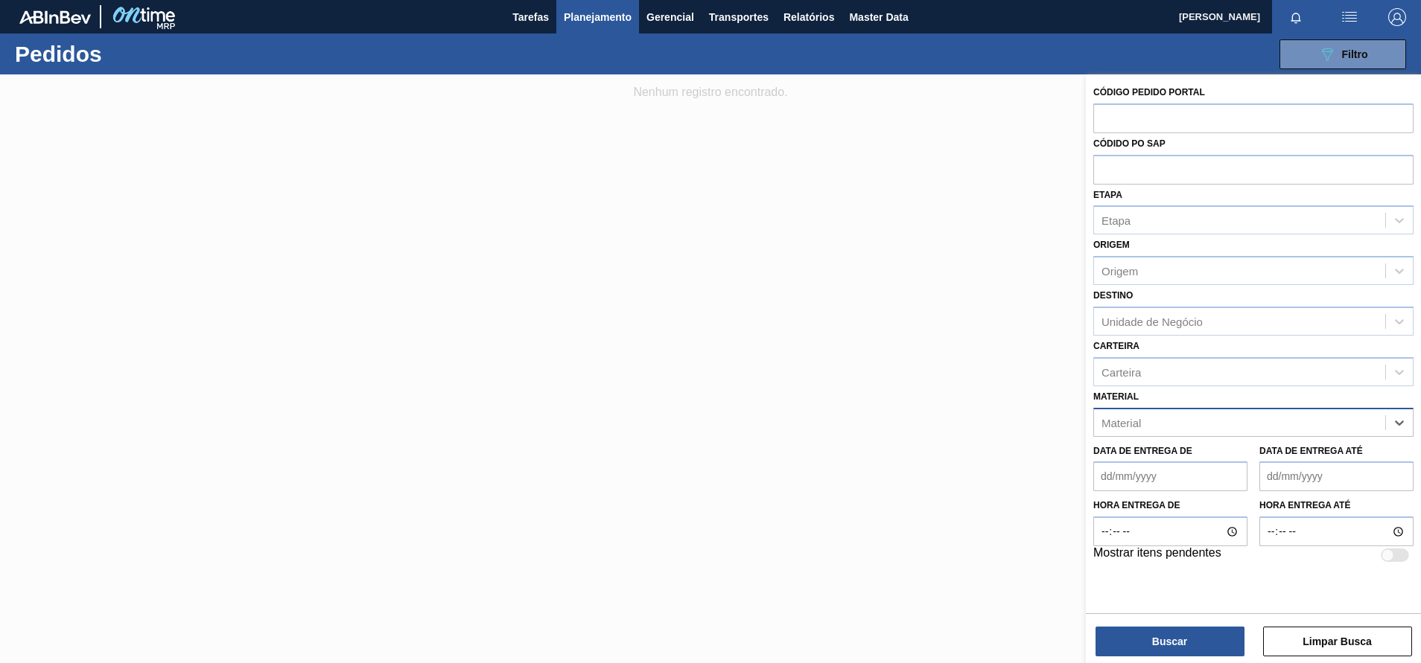
click at [1177, 662] on div "Código Pedido Portal Códido PO SAP Etapa Etapa Origem Origem Destino Unidade de…" at bounding box center [1253, 370] width 335 height 592
click at [1226, 637] on button "Buscar" at bounding box center [1169, 642] width 149 height 30
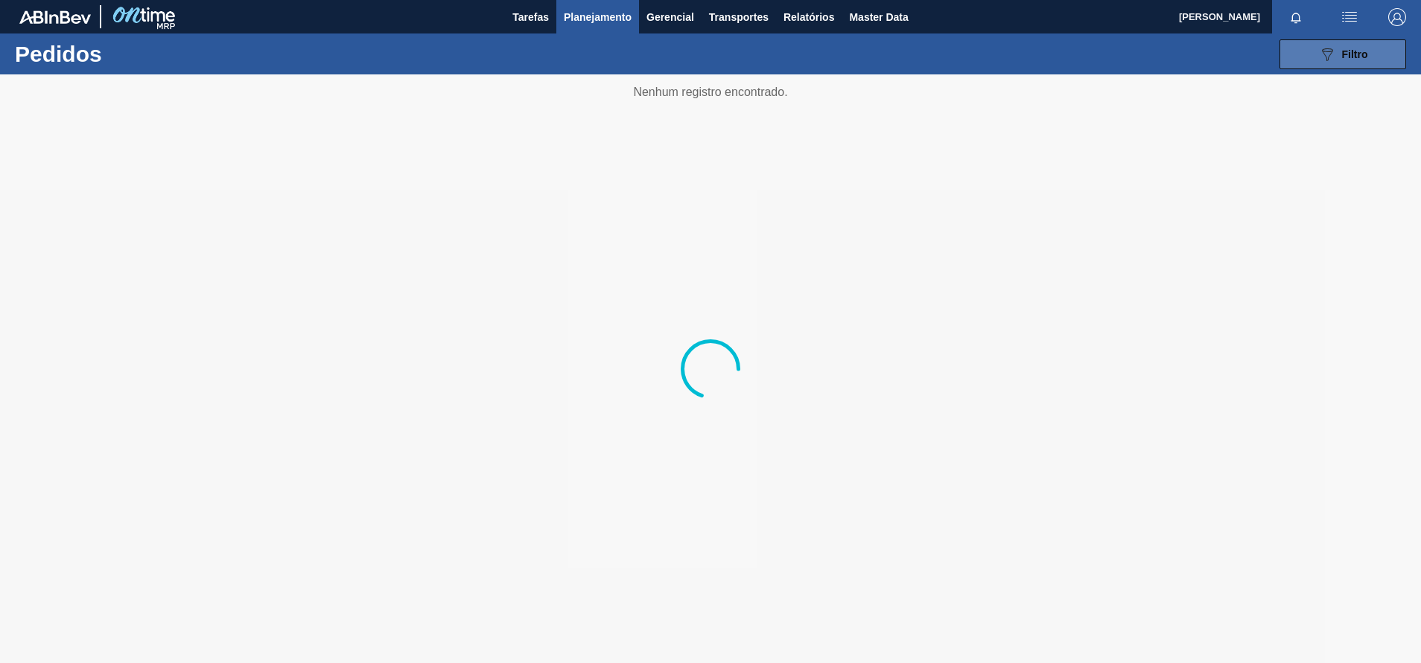
click at [1315, 59] on button "089F7B8B-B2A5-4AFE-B5C0-19BA573D28AC Filtro" at bounding box center [1342, 54] width 127 height 30
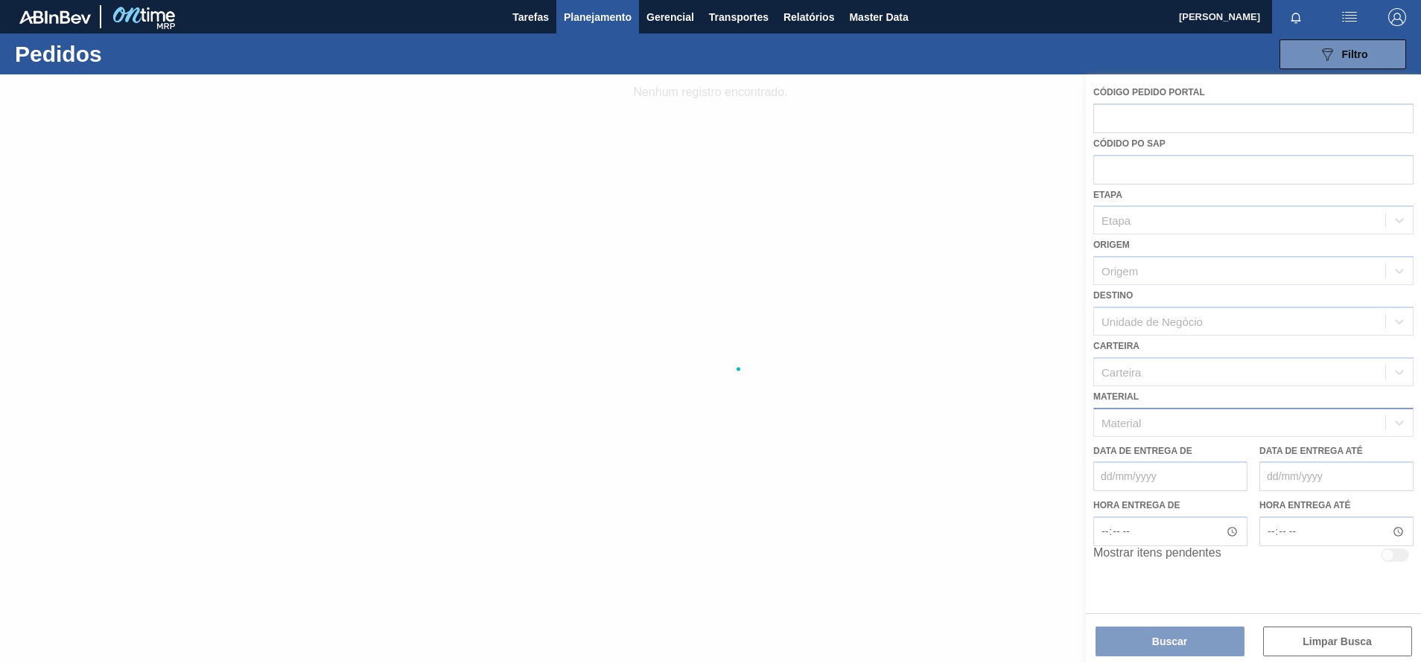
click at [1147, 386] on div at bounding box center [710, 368] width 1421 height 589
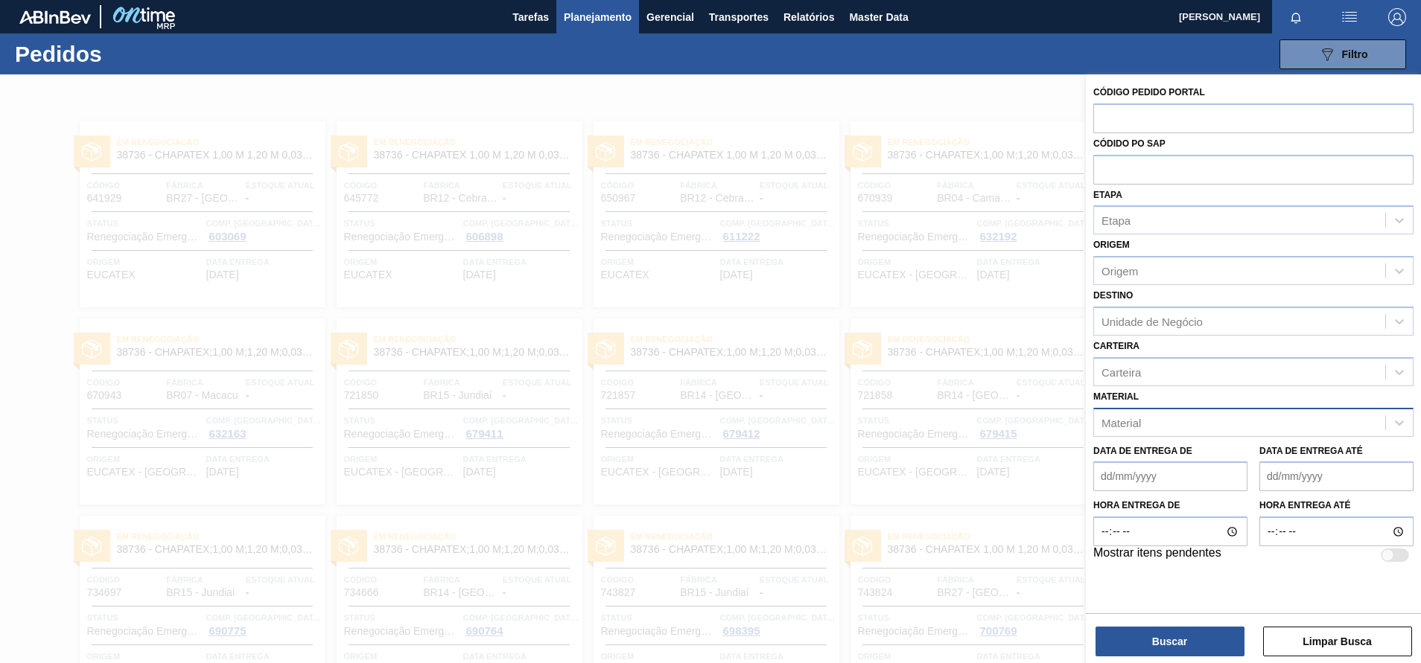
click at [999, 246] on div at bounding box center [710, 405] width 1421 height 663
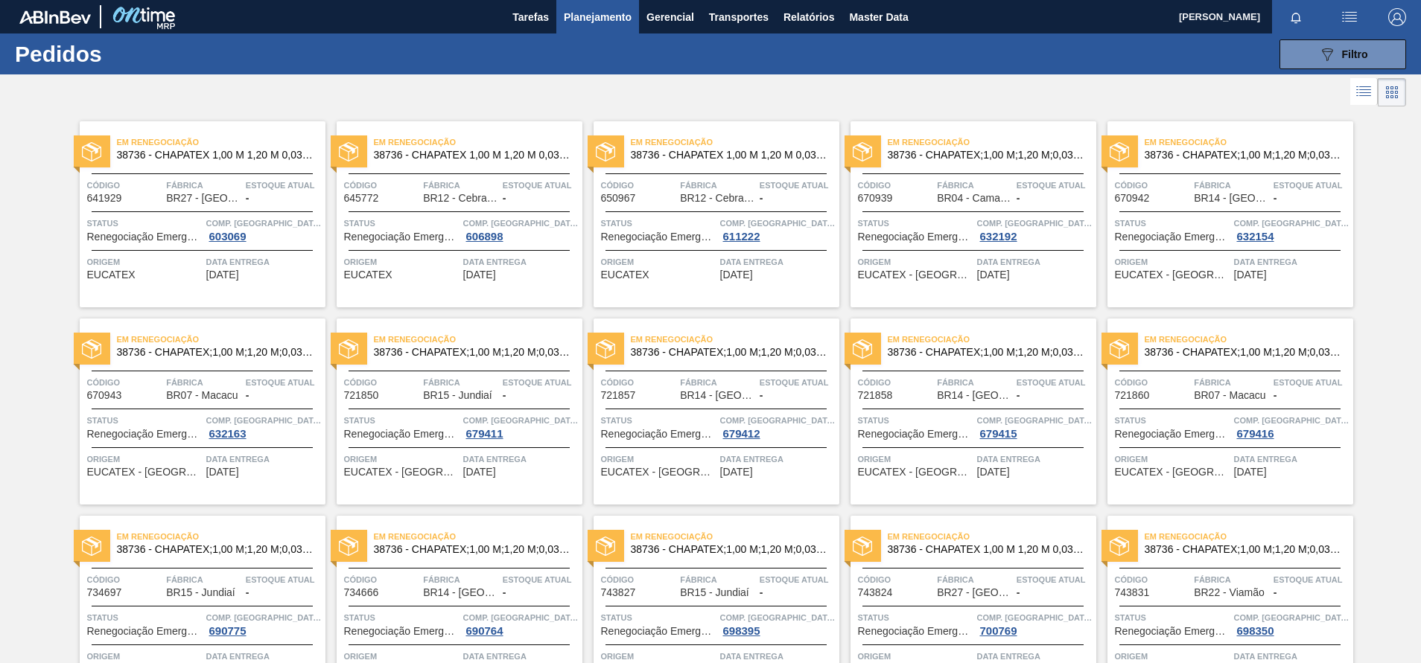
click at [733, 166] on div "Em renegociação 38736 - CHAPATEX 1,00 M 1,20 M 0,03 M Código 650967 Fábrica BR1…" at bounding box center [716, 214] width 246 height 186
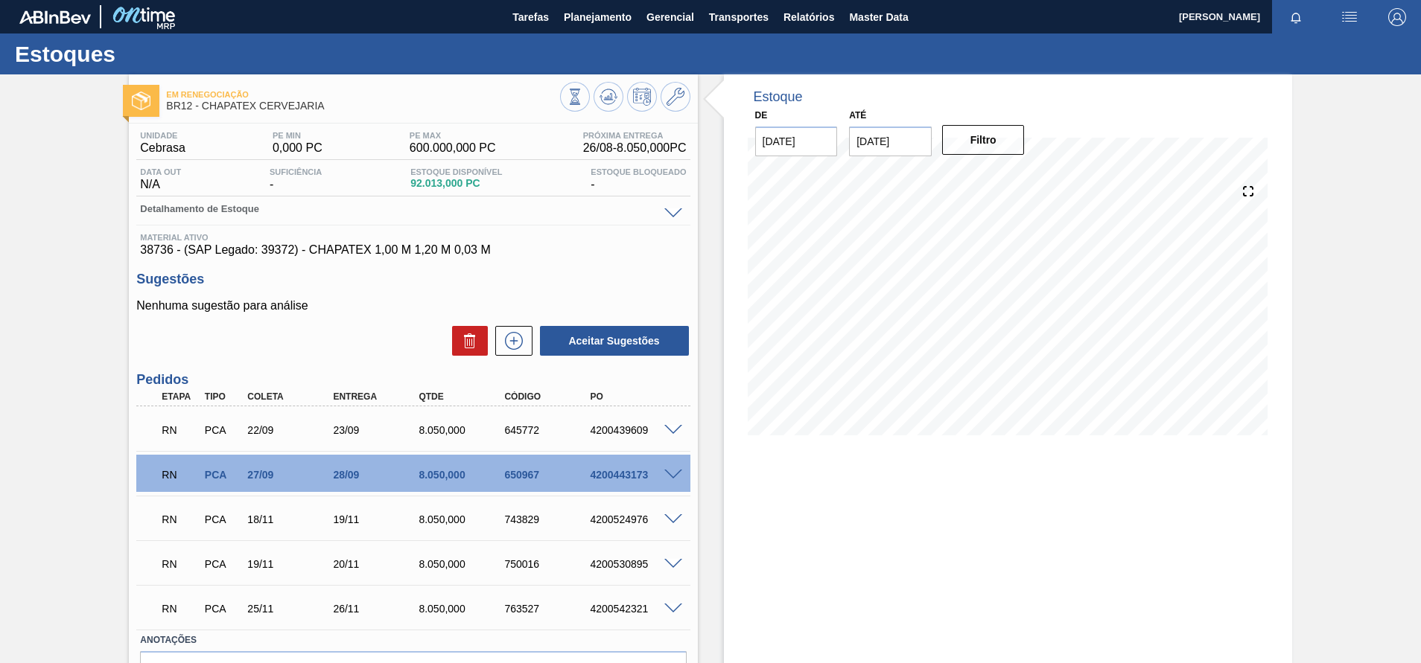
click at [672, 470] on span at bounding box center [673, 475] width 18 height 11
